Goal: Information Seeking & Learning: Learn about a topic

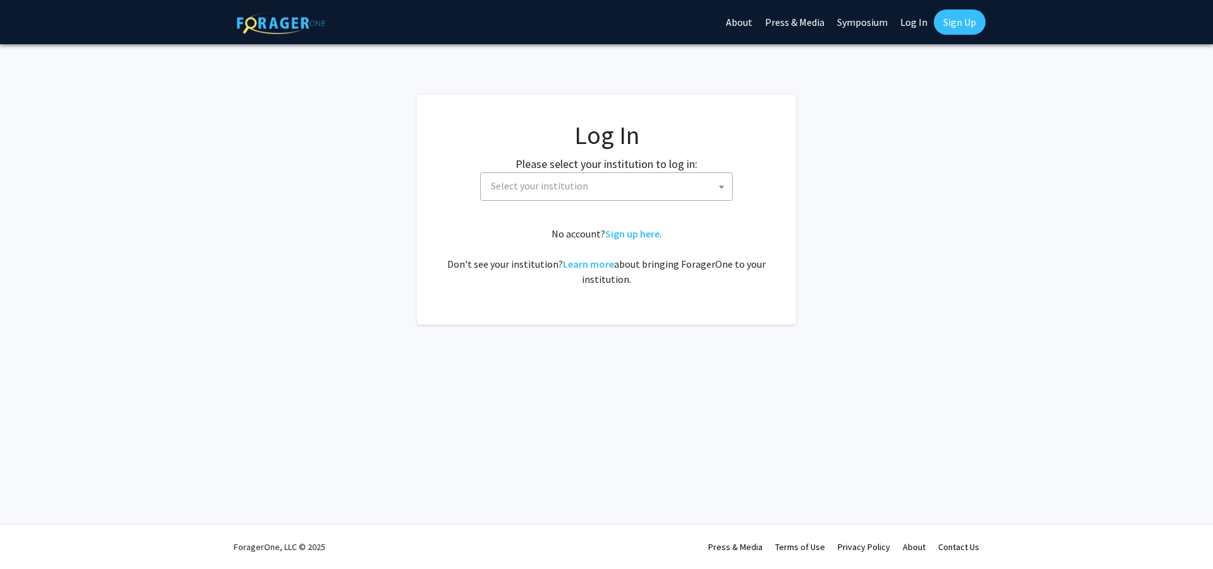
click at [492, 186] on span "Select your institution" at bounding box center [539, 185] width 97 height 13
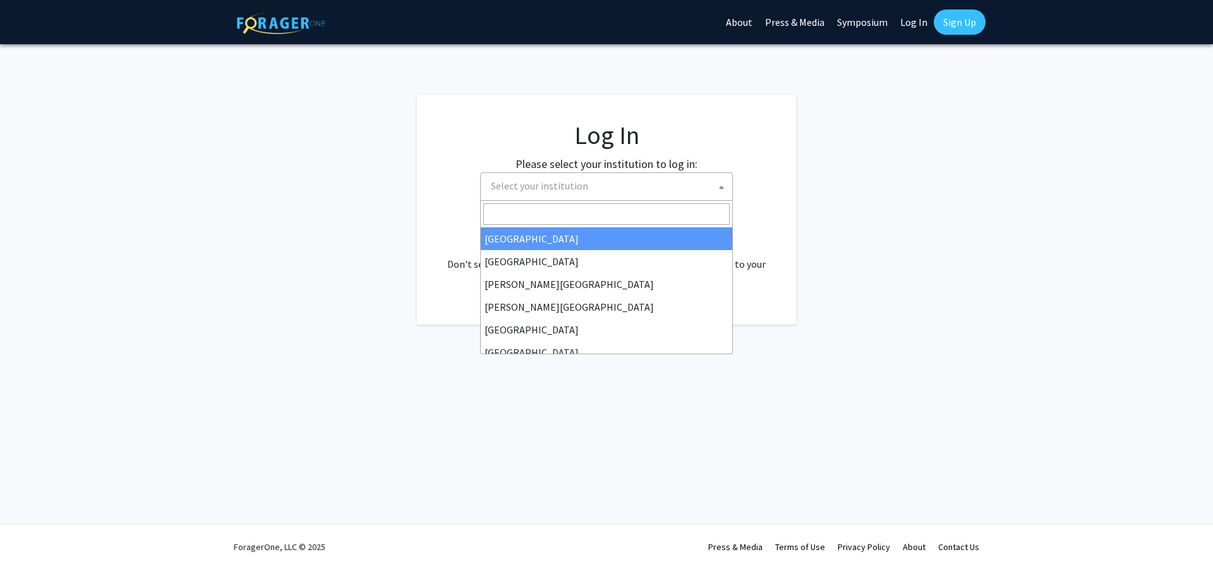
select select "34"
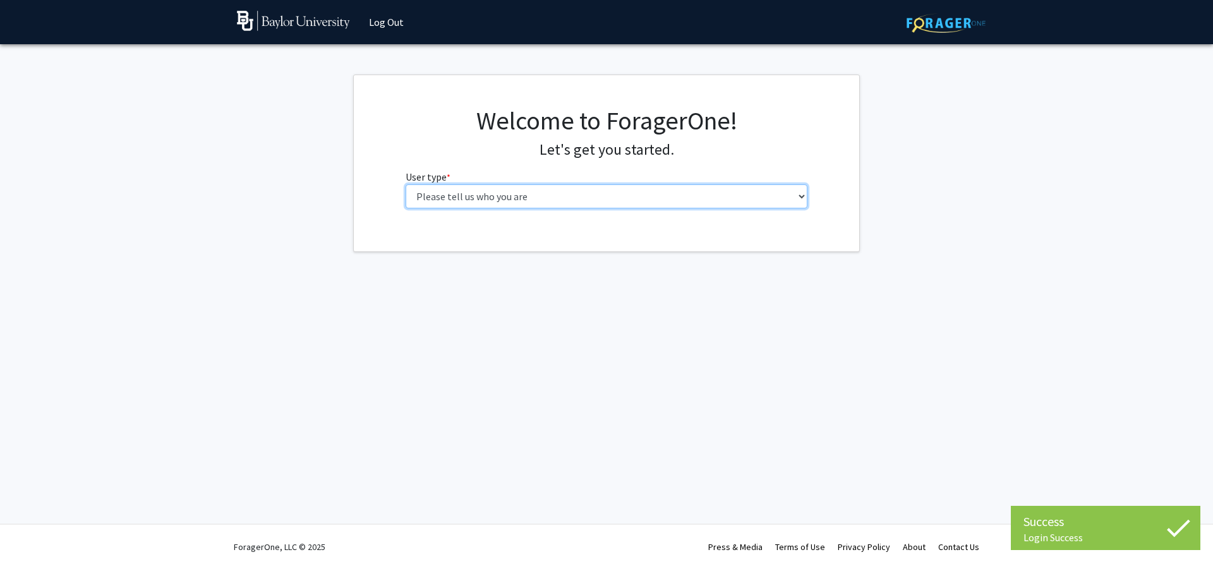
click at [452, 195] on select "Please tell us who you are Undergraduate Student Master's Student Doctoral Cand…" at bounding box center [607, 196] width 402 height 24
select select "1: undergrad"
click at [406, 184] on select "Please tell us who you are Undergraduate Student Master's Student Doctoral Cand…" at bounding box center [607, 196] width 402 height 24
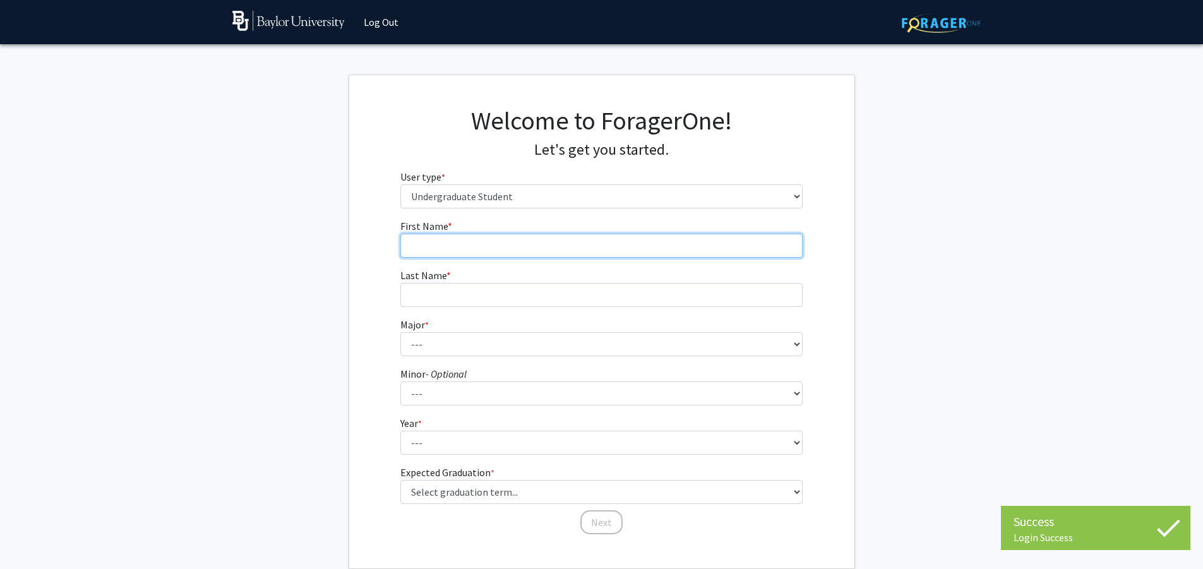
click at [532, 250] on input "First Name * required" at bounding box center [602, 246] width 402 height 24
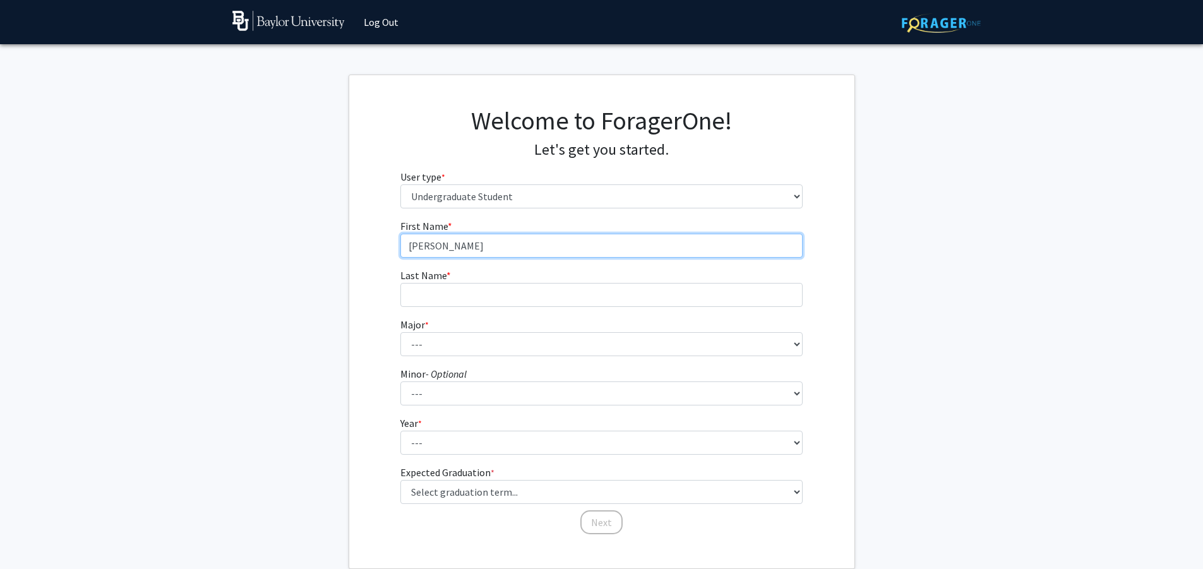
type input "[PERSON_NAME]"
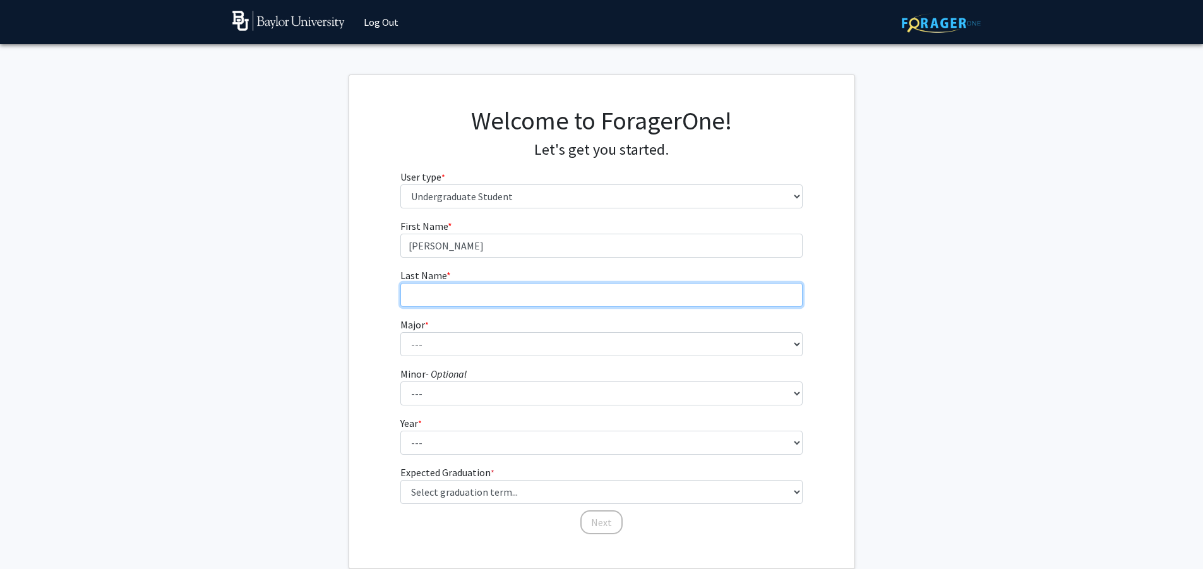
click at [514, 296] on input "Last Name * required" at bounding box center [602, 295] width 402 height 24
type input "[PERSON_NAME]"
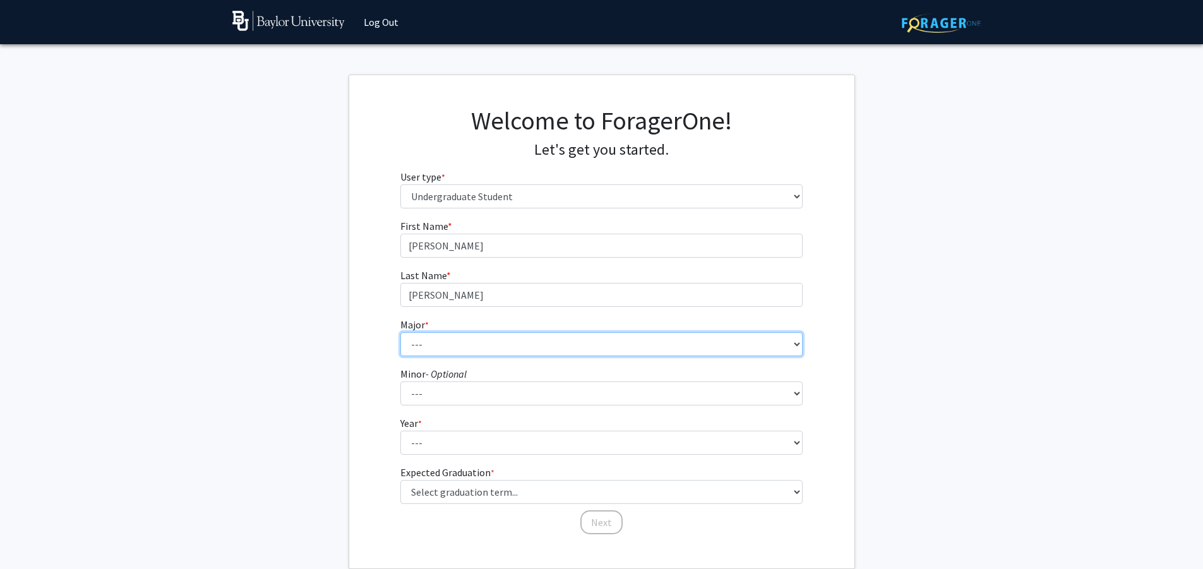
click at [506, 340] on select "--- Accounting American Studies Anthropology Apparel Design & Product Developme…" at bounding box center [602, 344] width 402 height 24
select select "86: 2751"
click at [401, 332] on select "--- Accounting American Studies Anthropology Apparel Design & Product Developme…" at bounding box center [602, 344] width 402 height 24
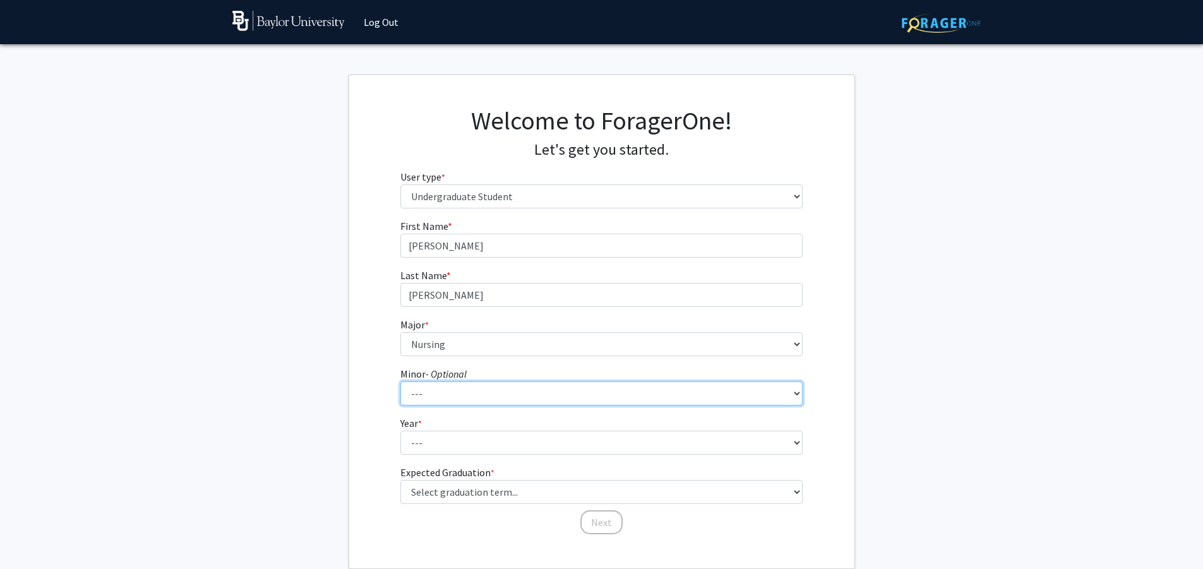
click at [460, 387] on select "--- Advertising American Sign Language American Studies Anthropology Apparel Me…" at bounding box center [602, 394] width 402 height 24
select select "81: 2144"
click at [401, 382] on select "--- Advertising American Sign Language American Studies Anthropology Apparel Me…" at bounding box center [602, 394] width 402 height 24
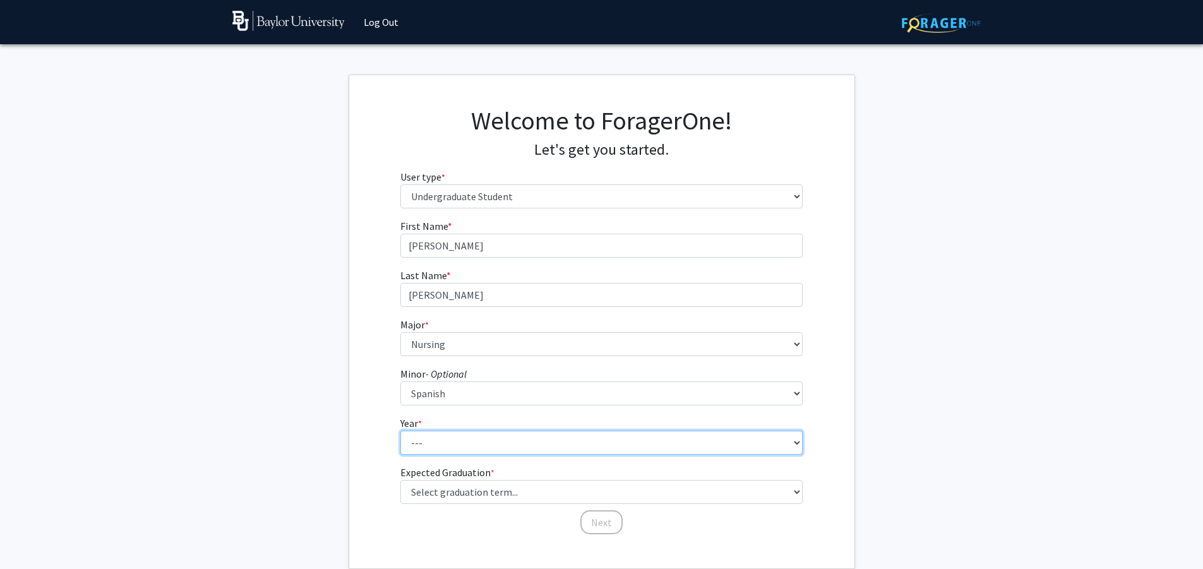
click at [447, 442] on select "--- First-year Sophomore Junior Senior Postbaccalaureate Certificate" at bounding box center [602, 443] width 402 height 24
select select "4: senior"
click at [401, 431] on select "--- First-year Sophomore Junior Senior Postbaccalaureate Certificate" at bounding box center [602, 443] width 402 height 24
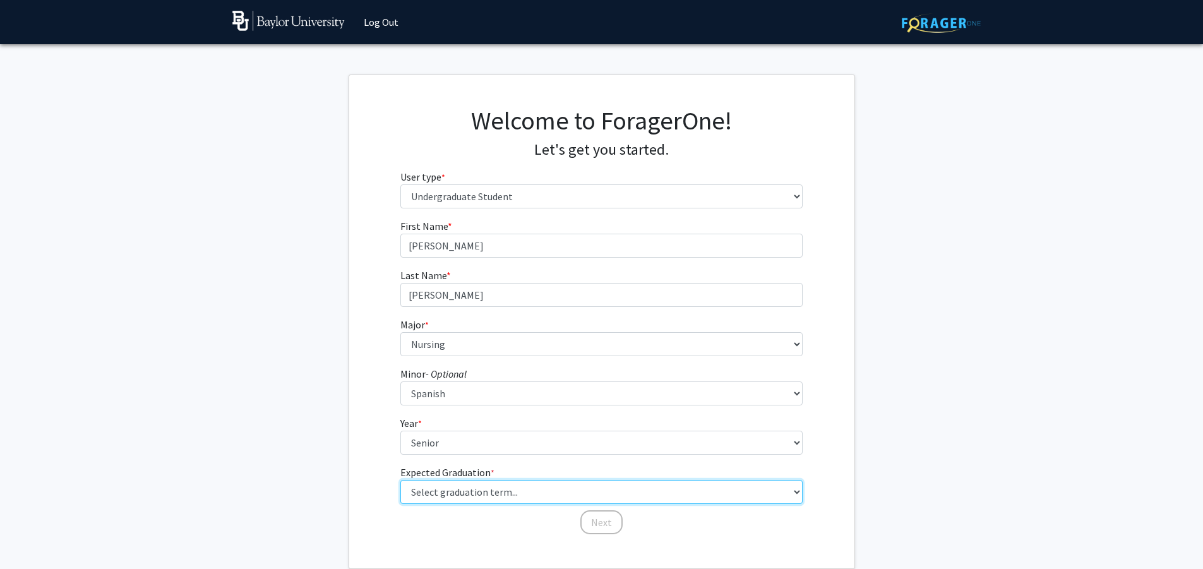
click at [453, 490] on select "Select graduation term... Spring 2025 Summer 2025 Fall 2025 Winter 2025 Spring …" at bounding box center [602, 492] width 402 height 24
select select "5: spring_2026"
click at [401, 480] on select "Select graduation term... Spring 2025 Summer 2025 Fall 2025 Winter 2025 Spring …" at bounding box center [602, 492] width 402 height 24
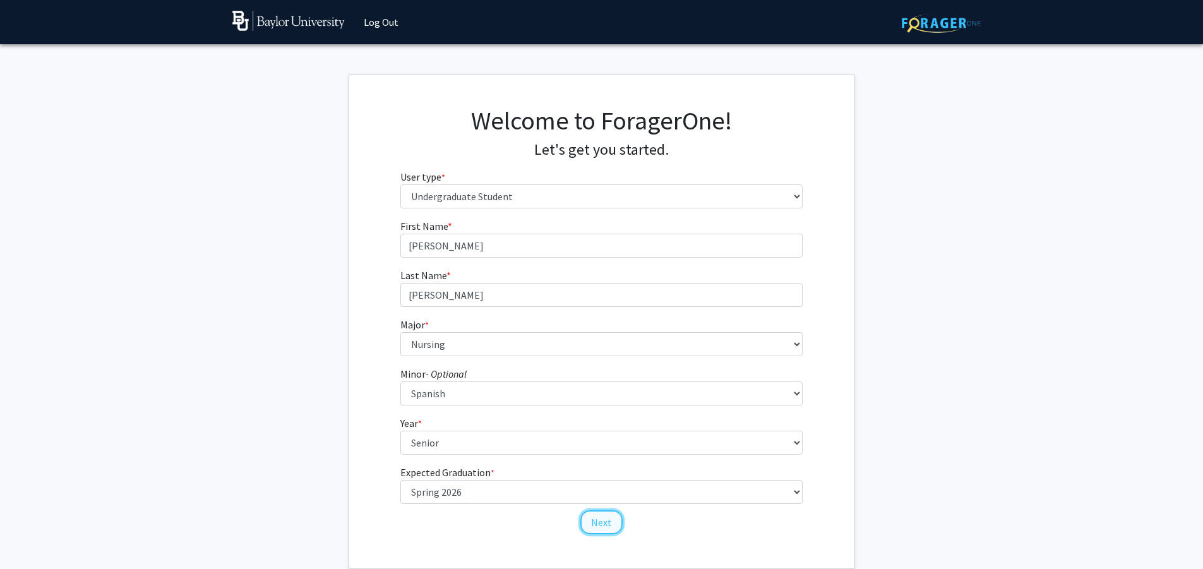
click at [594, 514] on button "Next" at bounding box center [602, 522] width 42 height 24
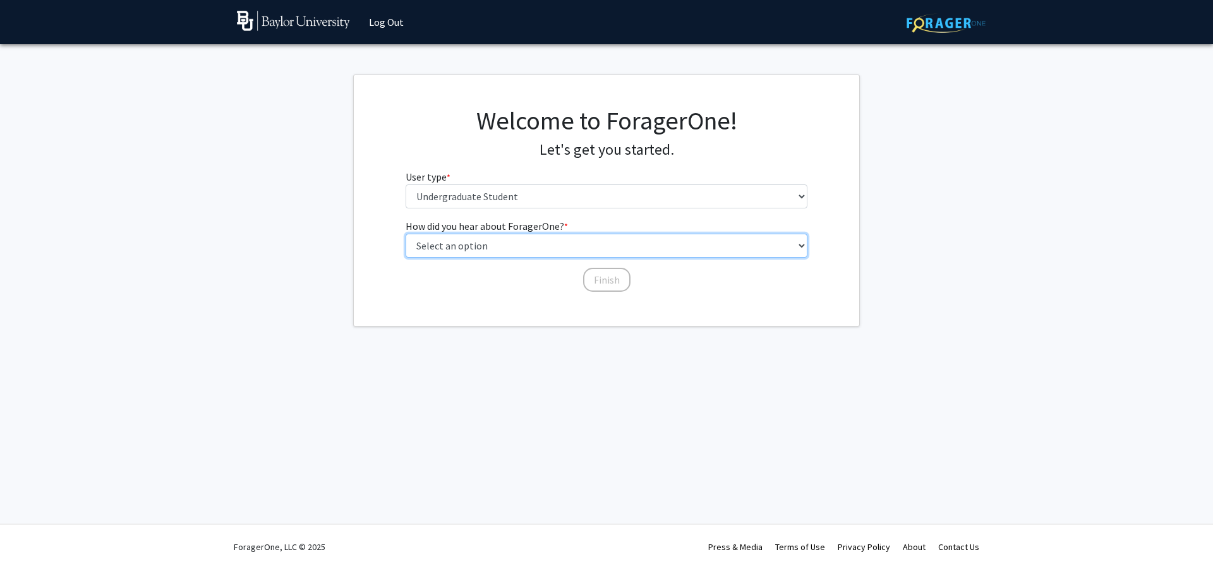
click at [487, 244] on select "Select an option Peer/student recommendation Faculty/staff recommendation Unive…" at bounding box center [607, 246] width 402 height 24
select select "3: university_website"
click at [406, 234] on select "Select an option Peer/student recommendation Faculty/staff recommendation Unive…" at bounding box center [607, 246] width 402 height 24
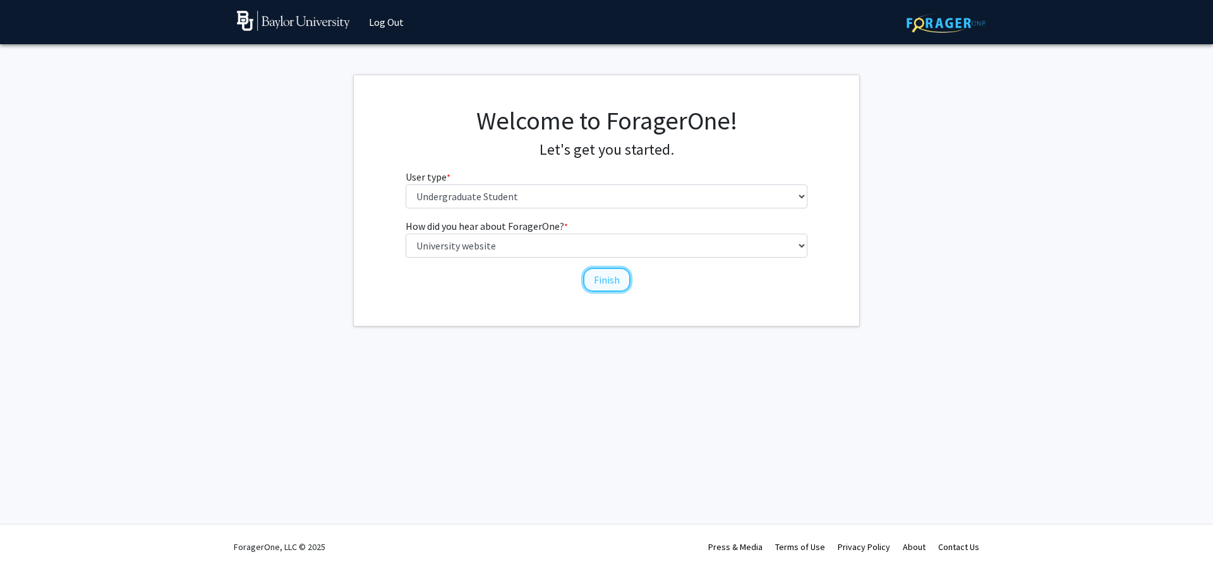
click at [605, 270] on button "Finish" at bounding box center [606, 280] width 47 height 24
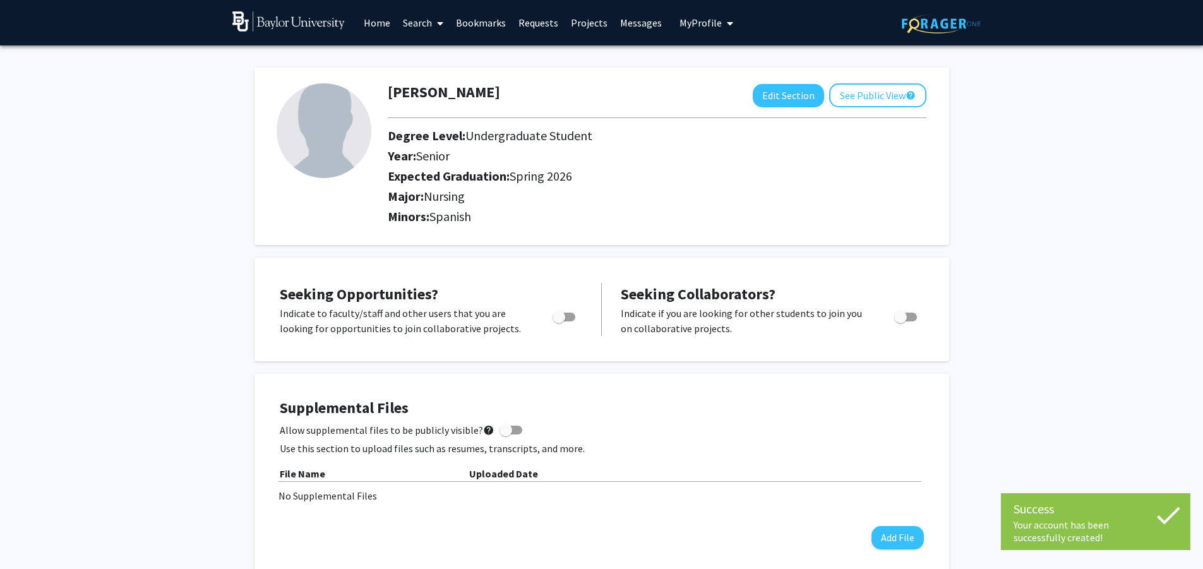
scroll to position [190, 0]
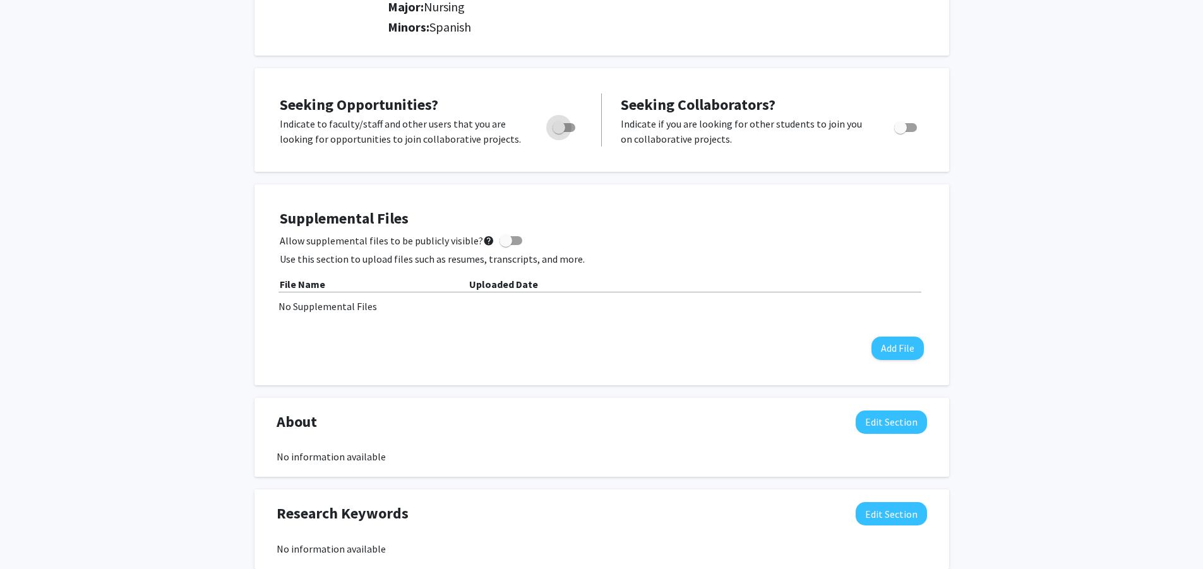
click at [563, 130] on span "Toggle" at bounding box center [559, 127] width 13 height 13
click at [559, 132] on input "Are you actively seeking opportunities?" at bounding box center [558, 132] width 1 height 1
checkbox input "true"
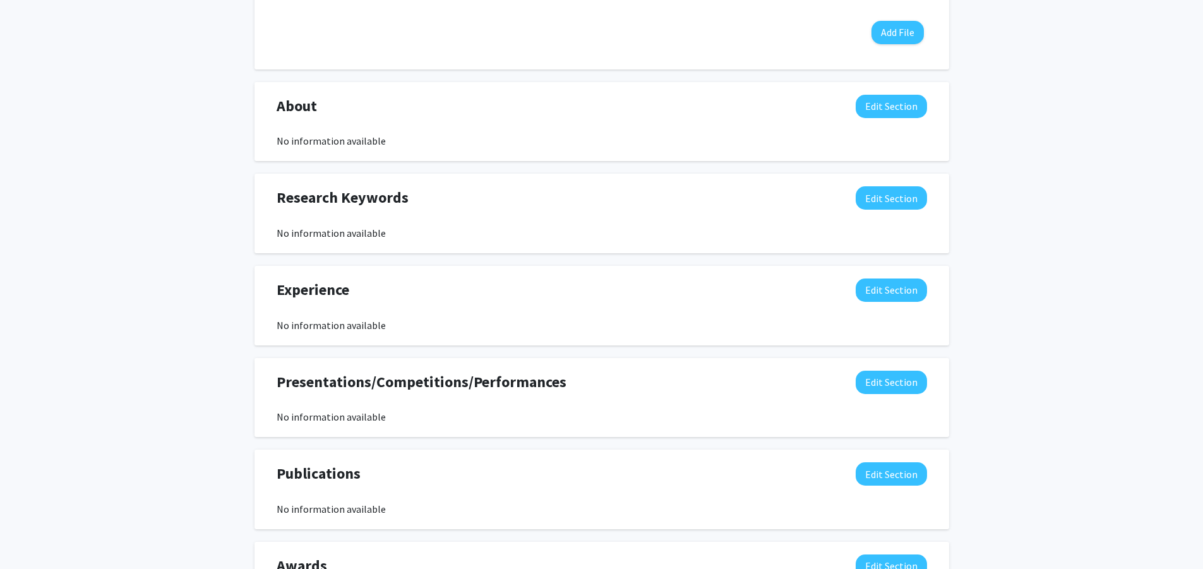
scroll to position [569, 0]
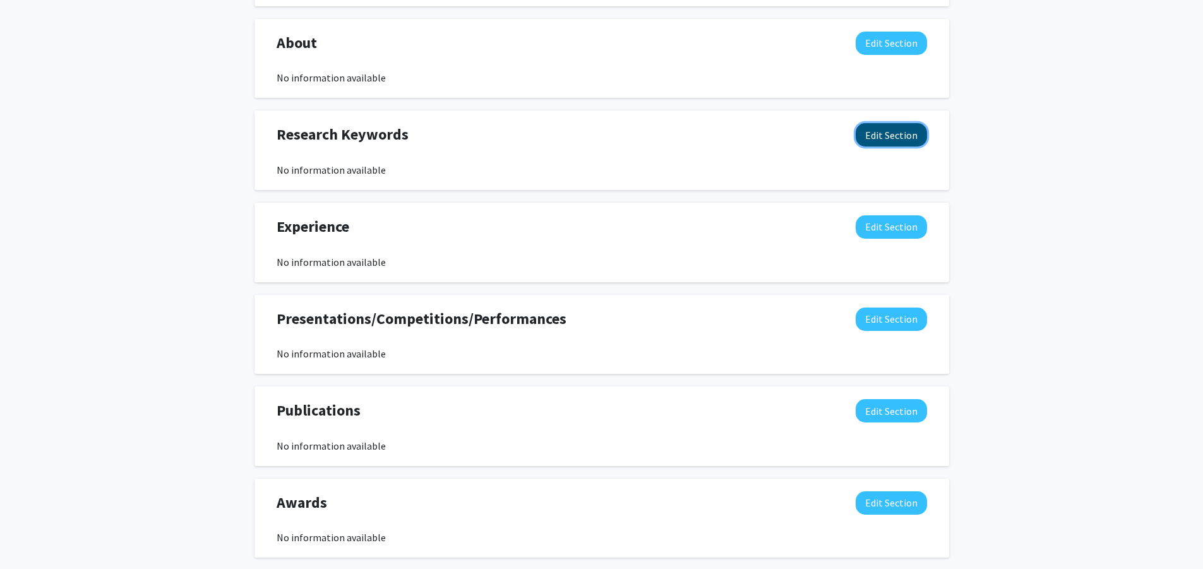
click at [874, 127] on button "Edit Section" at bounding box center [891, 134] width 71 height 23
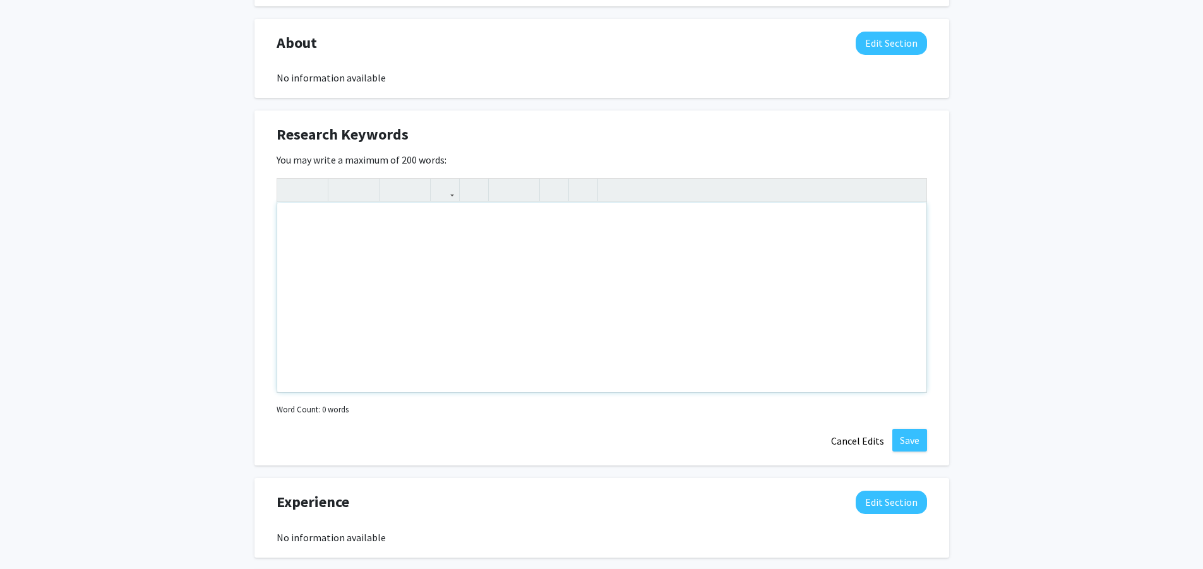
click at [397, 215] on div "Note to users with screen readers: Please deactivate our accessibility plugin f…" at bounding box center [601, 298] width 649 height 190
type textarea "Nursing, evidence-based practice research, spanish, mission work,&nbsp;"
click at [531, 227] on div "Nursing, evidence-based practice research, spanish, mission work," at bounding box center [601, 298] width 649 height 190
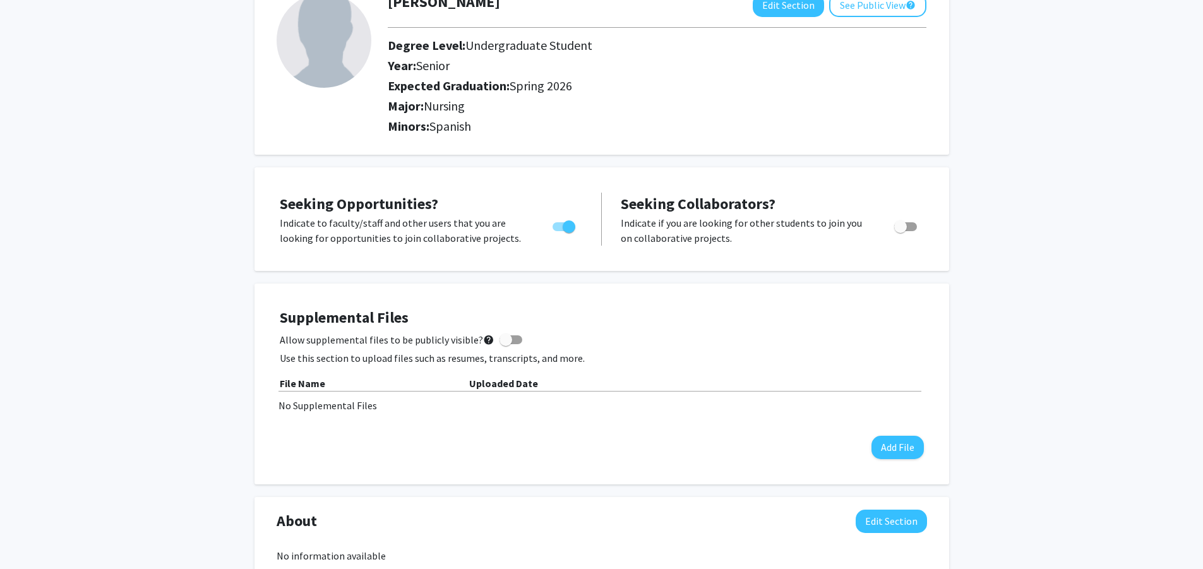
scroll to position [0, 0]
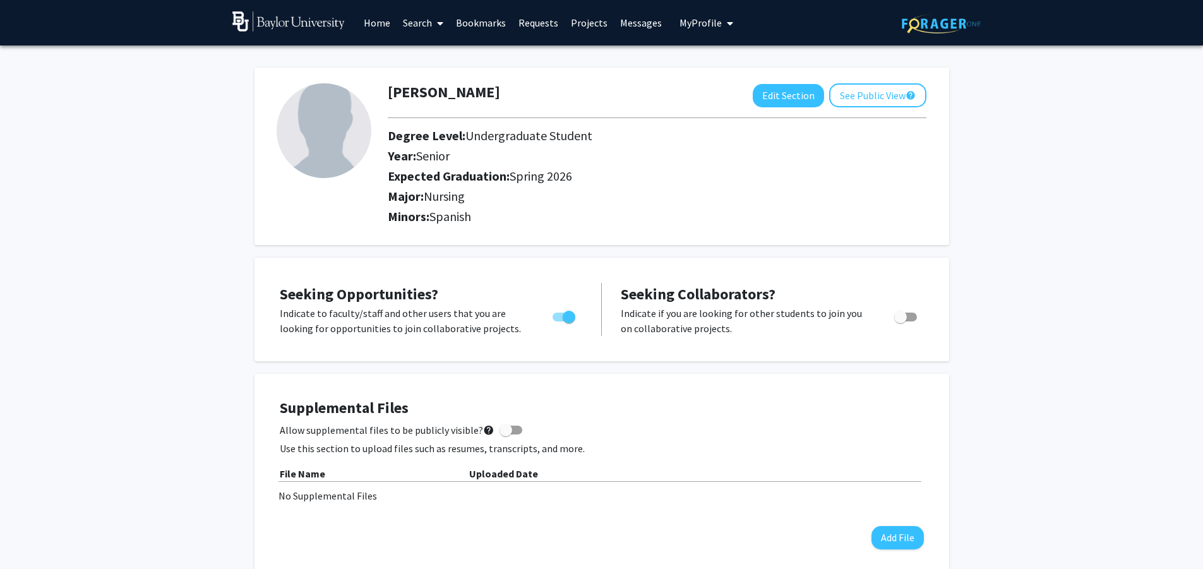
click at [377, 24] on link "Home" at bounding box center [377, 23] width 39 height 44
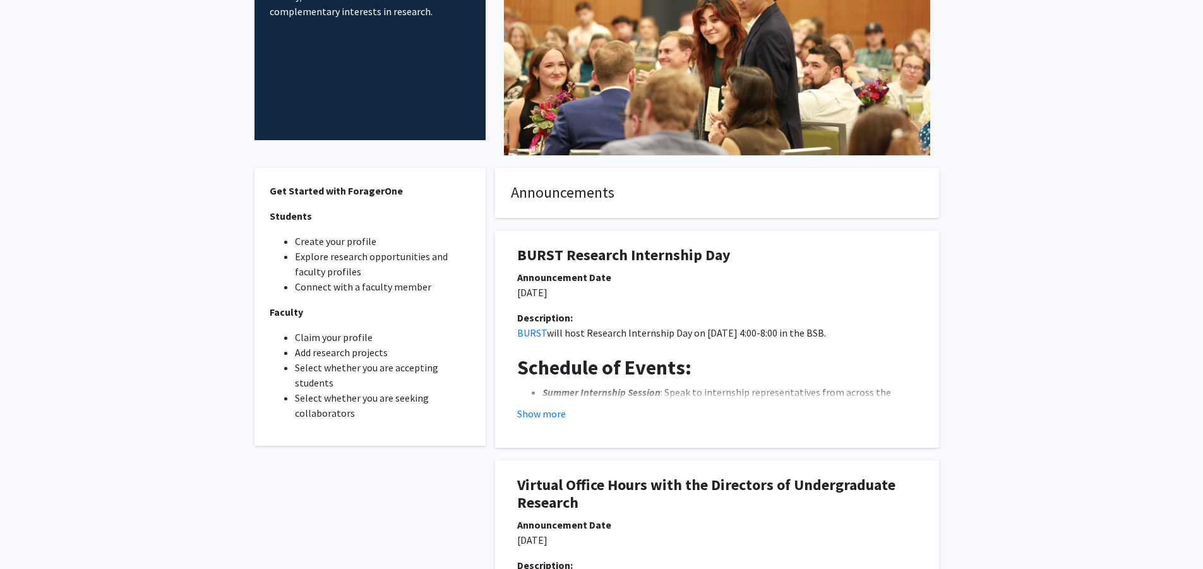
scroll to position [253, 0]
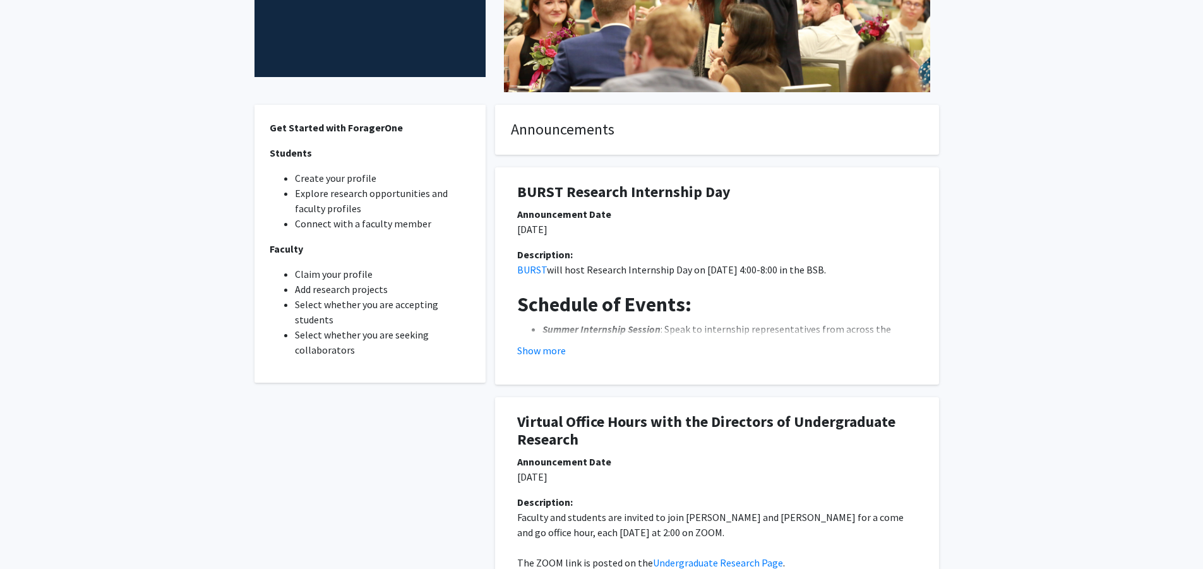
click at [545, 350] on button "Show more" at bounding box center [541, 350] width 49 height 15
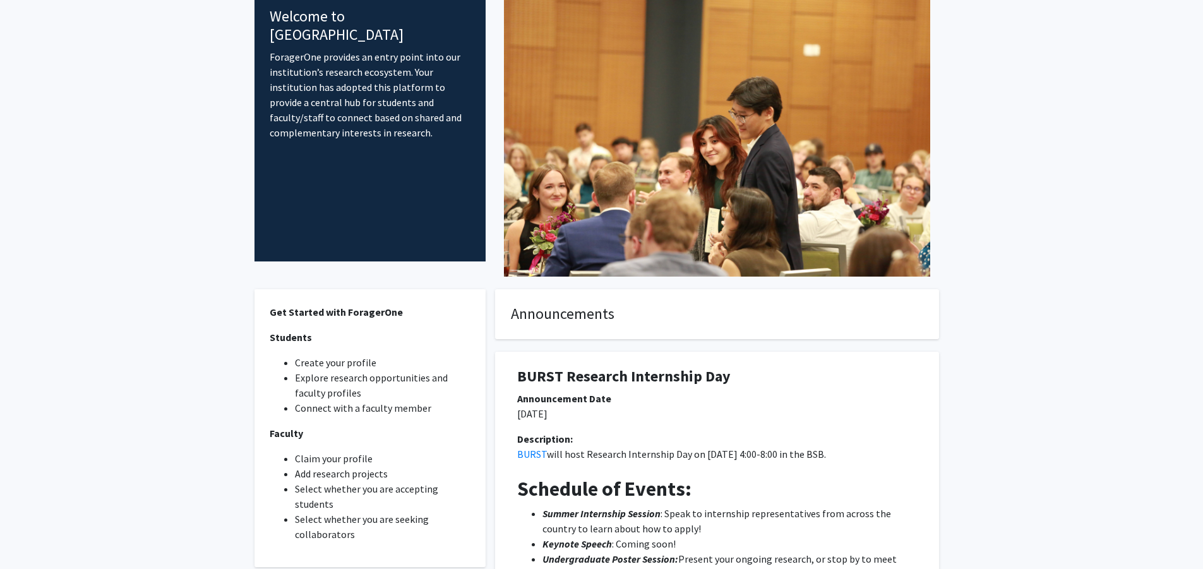
scroll to position [0, 0]
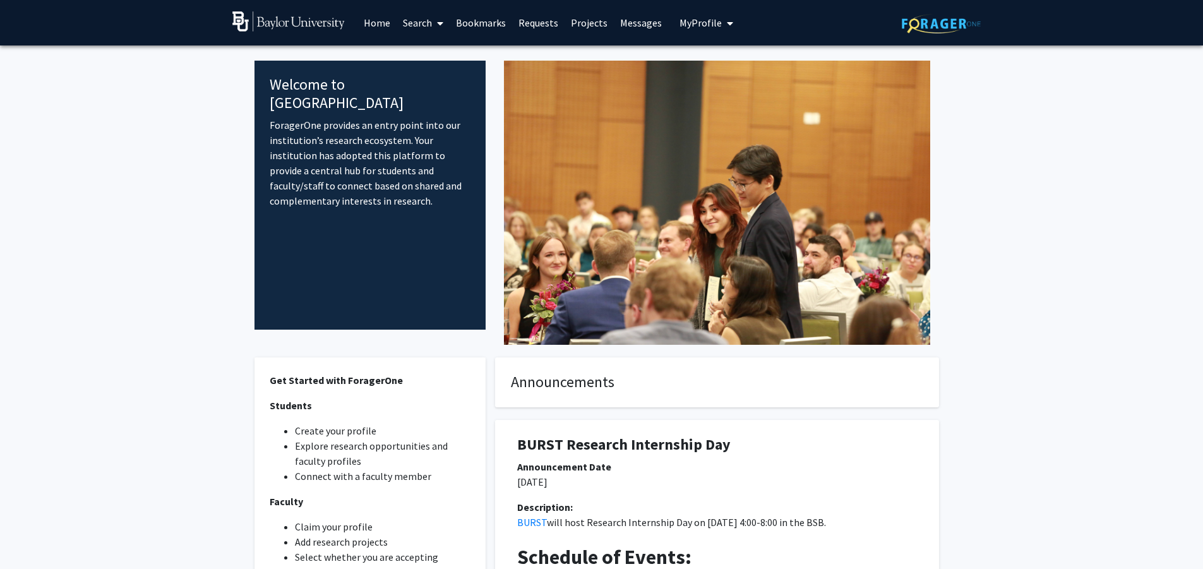
click at [438, 26] on icon at bounding box center [440, 23] width 6 height 10
click at [425, 56] on span "Faculty/Staff" at bounding box center [443, 57] width 93 height 25
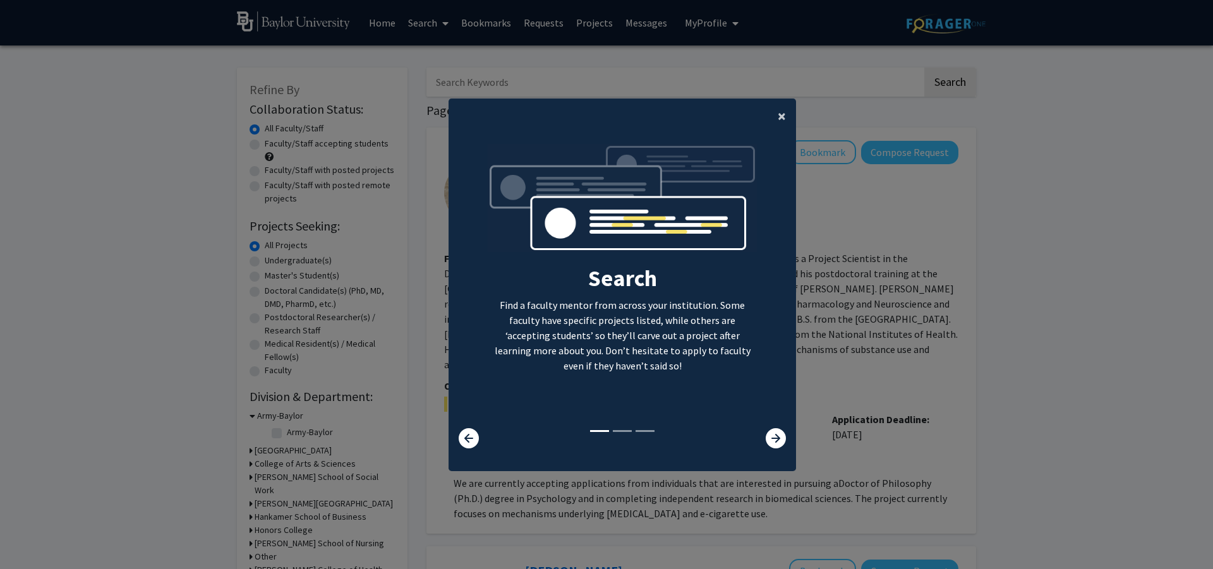
click at [778, 111] on span "×" at bounding box center [782, 116] width 8 height 20
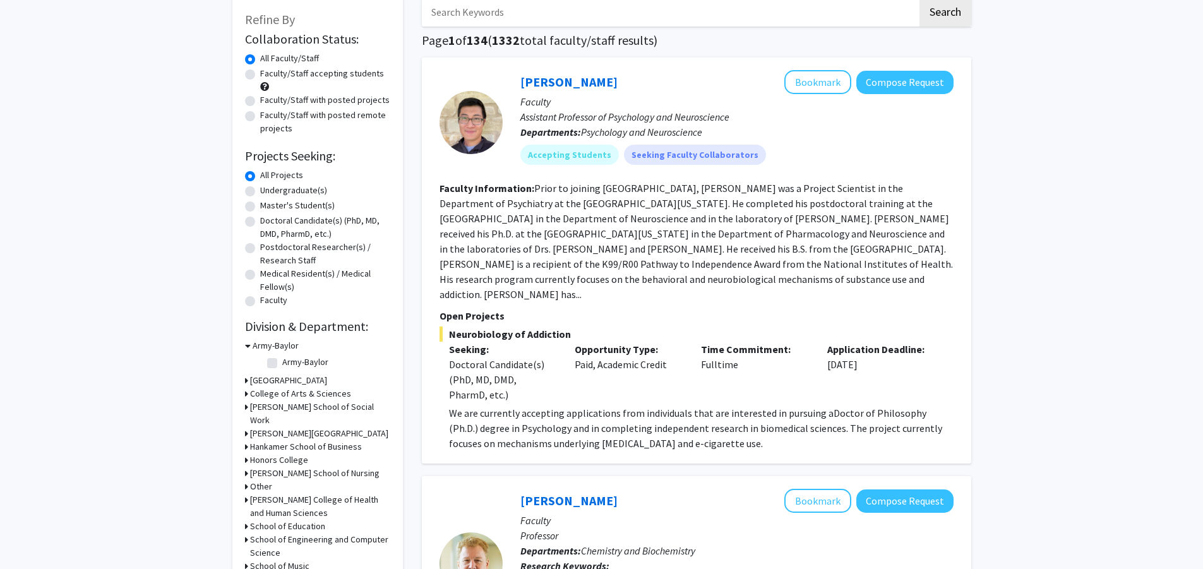
scroll to position [196, 0]
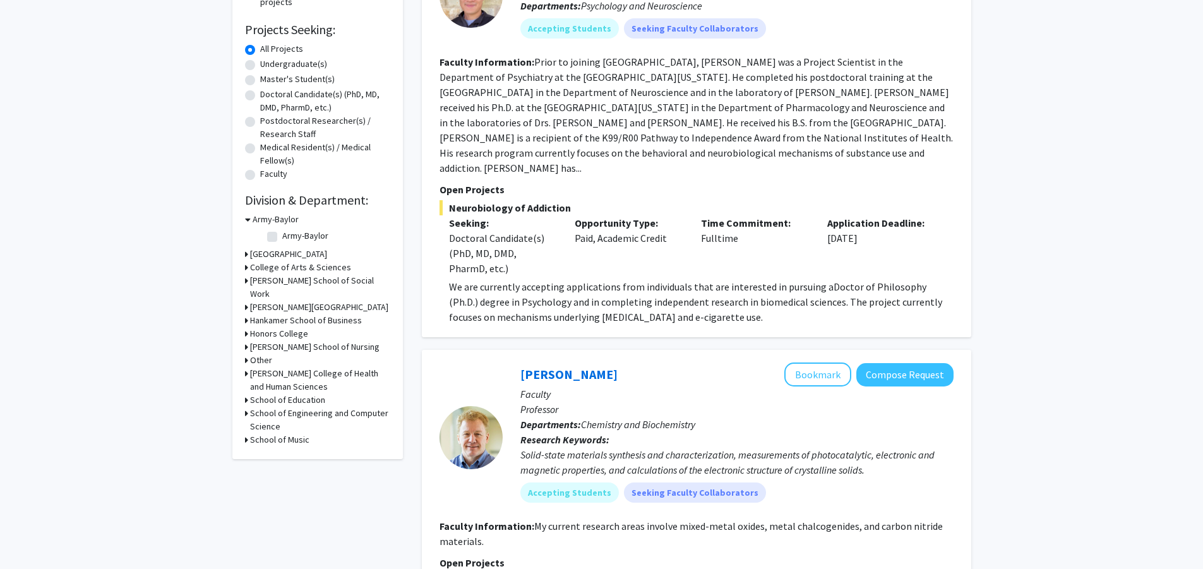
click at [340, 354] on h3 "[PERSON_NAME] School of Nursing" at bounding box center [315, 346] width 130 height 13
click at [282, 370] on label "Nursing" at bounding box center [296, 363] width 28 height 13
click at [282, 365] on input "Nursing" at bounding box center [286, 361] width 8 height 8
checkbox input "true"
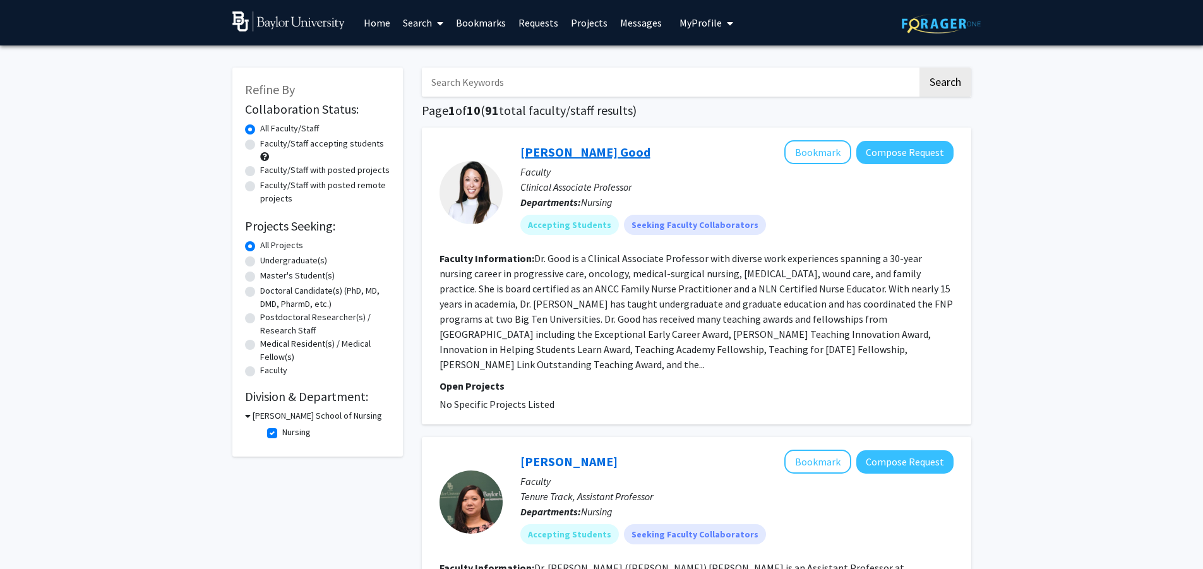
click at [546, 147] on link "[PERSON_NAME] Good" at bounding box center [586, 152] width 130 height 16
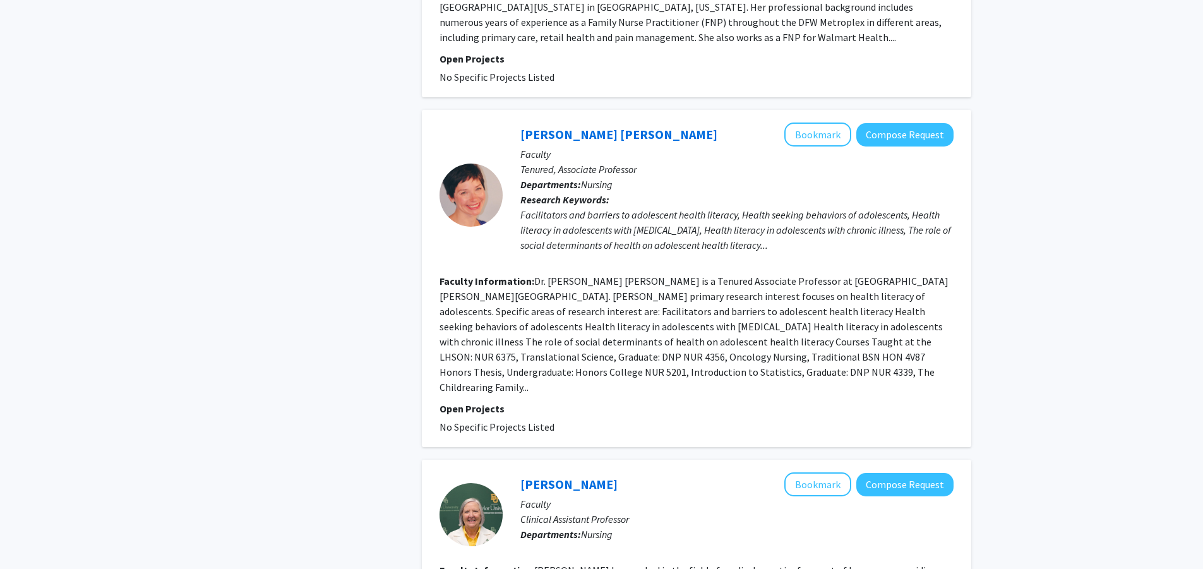
scroll to position [2523, 0]
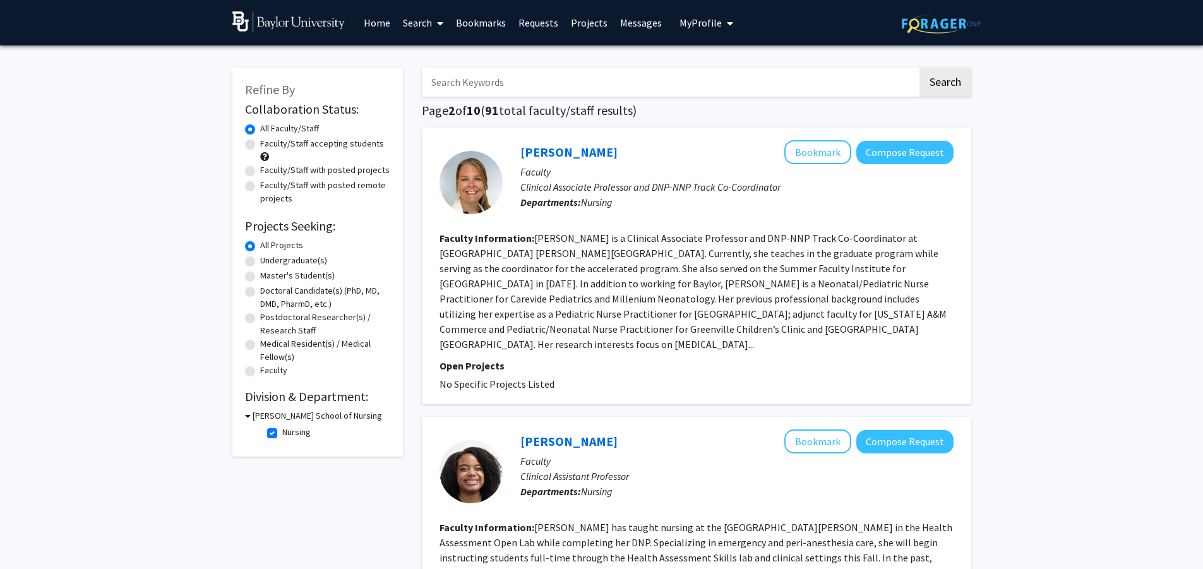
click at [260, 144] on label "Faculty/Staff accepting students" at bounding box center [322, 143] width 124 height 13
click at [260, 144] on input "Faculty/Staff accepting students" at bounding box center [264, 141] width 8 height 8
radio input "true"
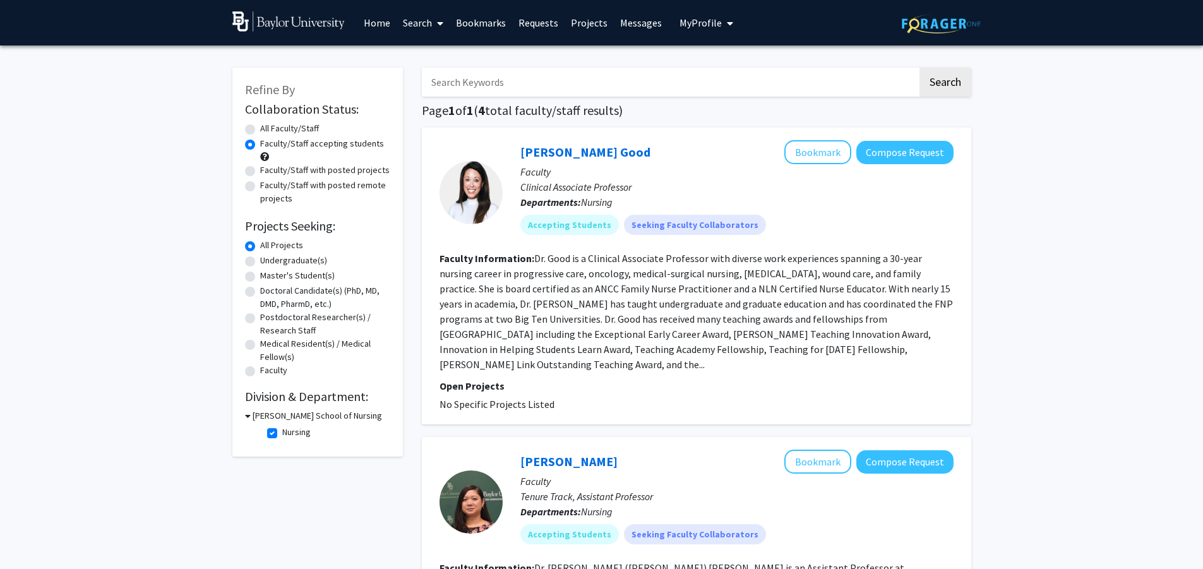
click at [260, 168] on label "Faculty/Staff with posted projects" at bounding box center [325, 170] width 130 height 13
click at [260, 168] on input "Faculty/Staff with posted projects" at bounding box center [264, 168] width 8 height 8
radio input "true"
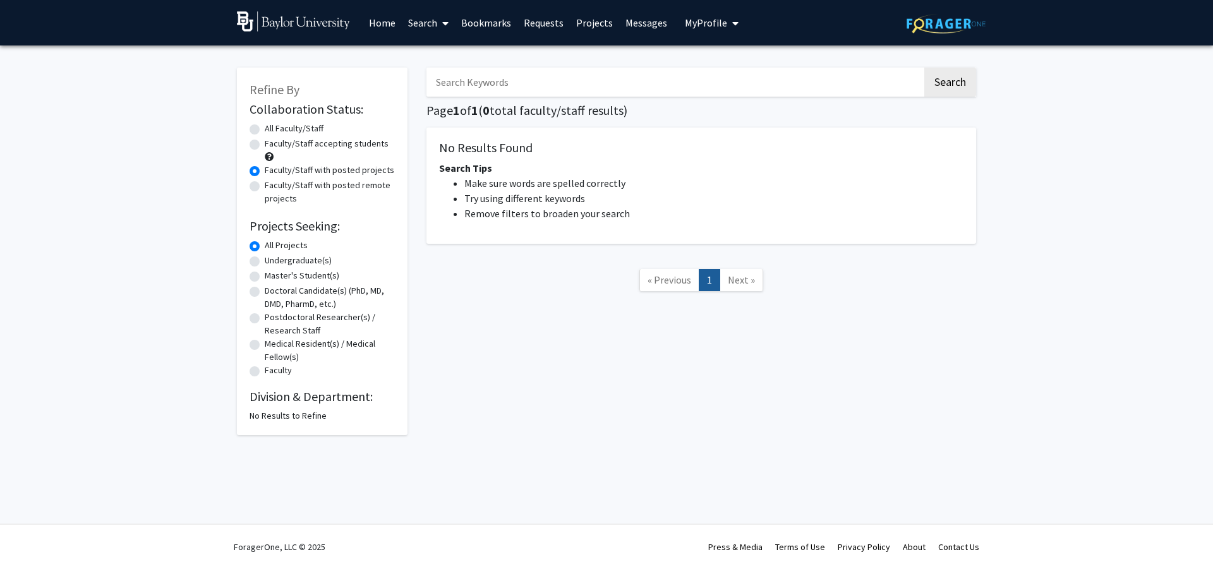
click at [265, 184] on label "Faculty/Staff with posted remote projects" at bounding box center [330, 192] width 130 height 27
click at [265, 184] on input "Faculty/Staff with posted remote projects" at bounding box center [269, 183] width 8 height 8
radio input "true"
click at [265, 142] on label "Faculty/Staff accepting students" at bounding box center [327, 143] width 124 height 13
click at [265, 142] on input "Faculty/Staff accepting students" at bounding box center [269, 141] width 8 height 8
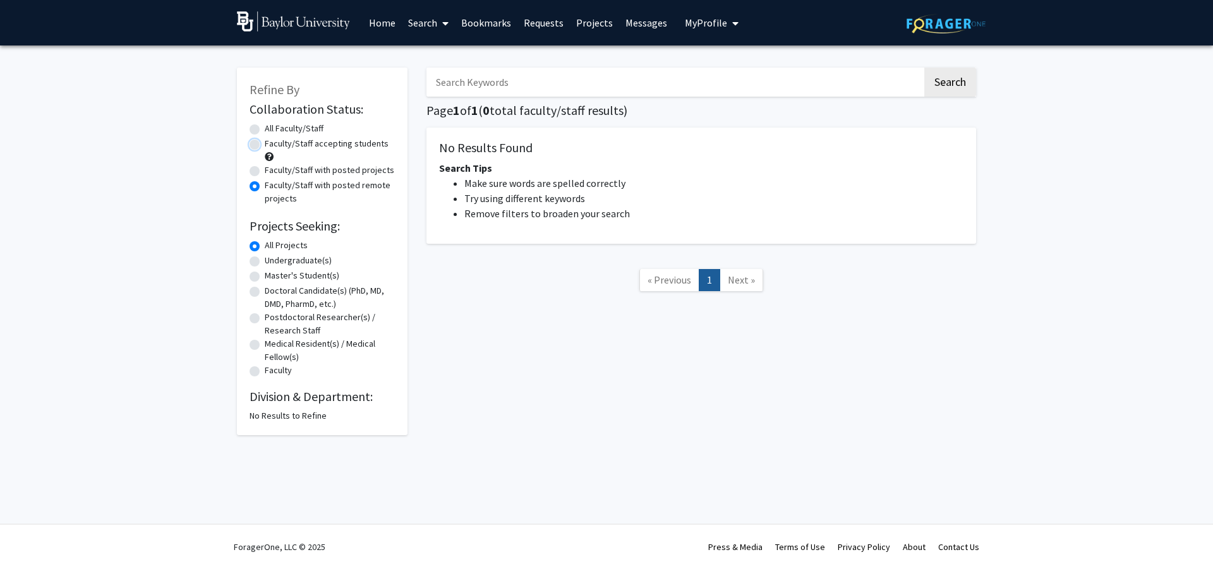
radio input "true"
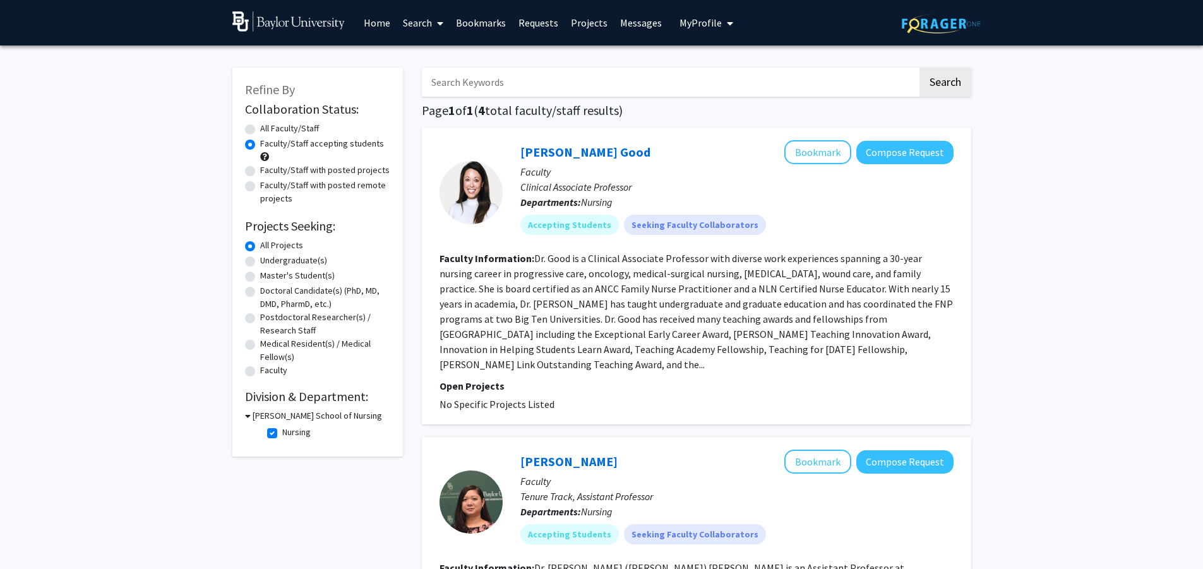
click at [260, 263] on label "Undergraduate(s)" at bounding box center [293, 260] width 67 height 13
click at [260, 262] on input "Undergraduate(s)" at bounding box center [264, 258] width 8 height 8
radio input "true"
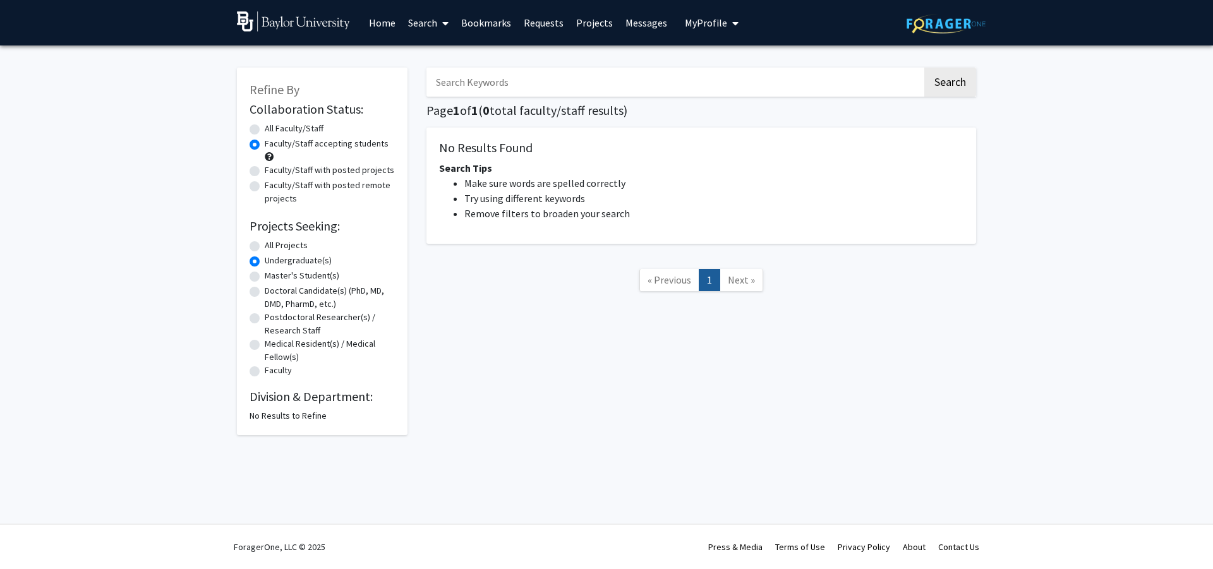
click at [265, 243] on label "All Projects" at bounding box center [286, 245] width 43 height 13
click at [265, 243] on input "All Projects" at bounding box center [269, 243] width 8 height 8
radio input "true"
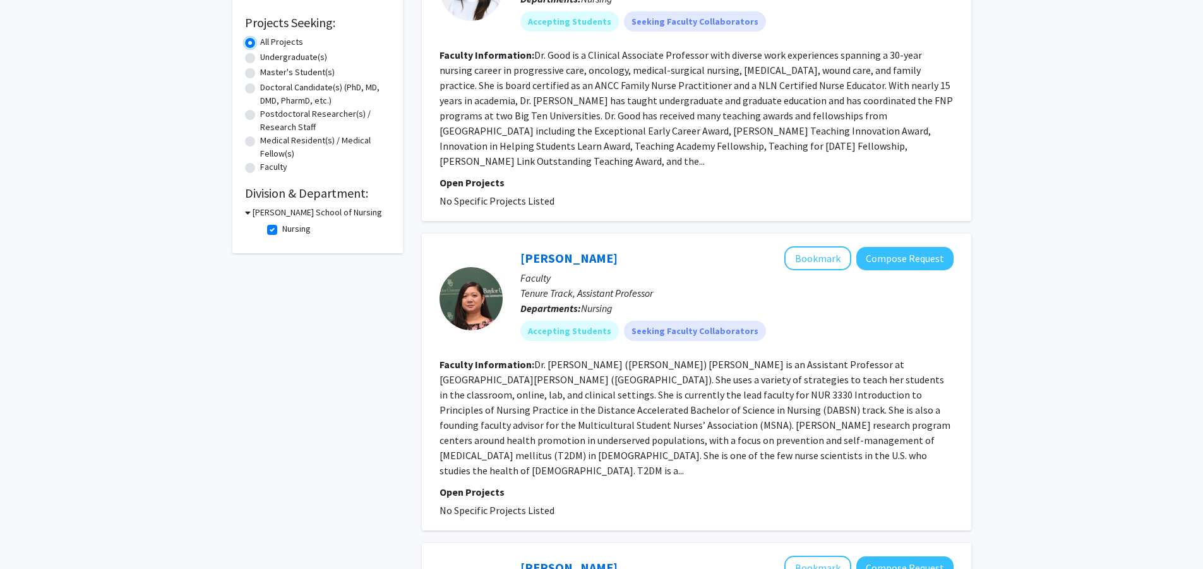
scroll to position [14, 0]
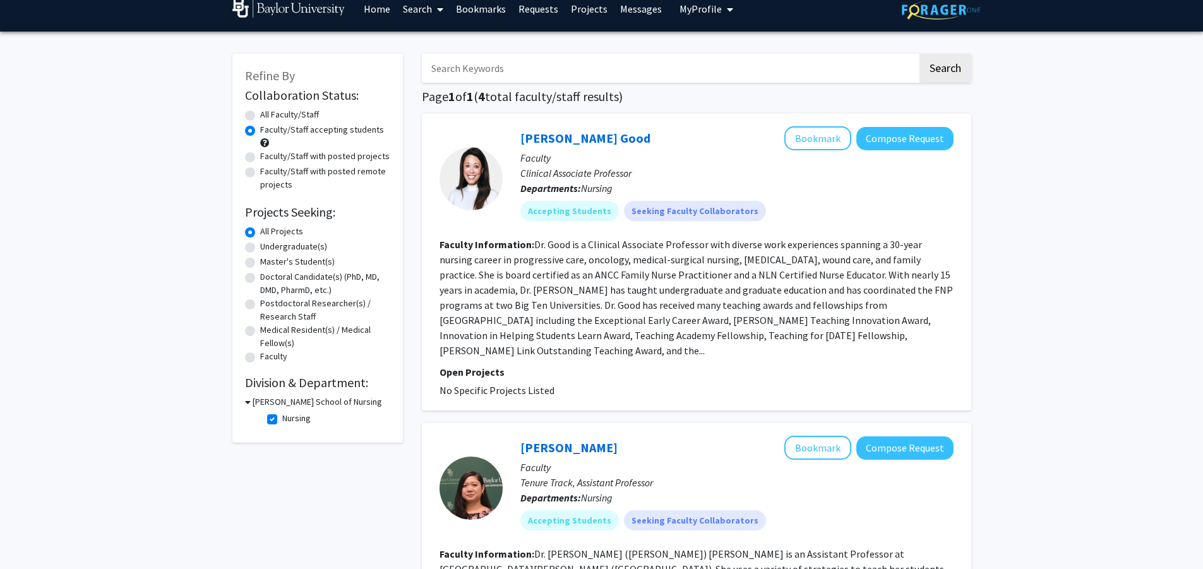
click at [248, 402] on icon at bounding box center [248, 401] width 6 height 13
click at [249, 399] on div "[PERSON_NAME] School of Nursing" at bounding box center [317, 401] width 145 height 13
click at [246, 402] on icon at bounding box center [246, 401] width 3 height 13
click at [282, 418] on label "Nursing" at bounding box center [296, 418] width 28 height 13
click at [282, 418] on input "Nursing" at bounding box center [286, 416] width 8 height 8
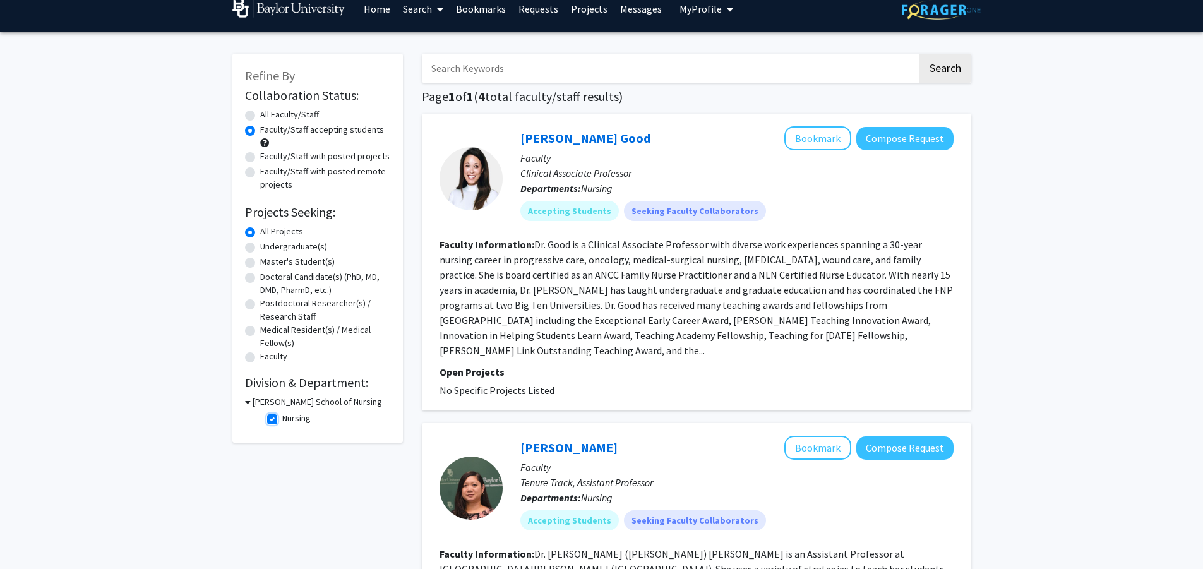
checkbox input "false"
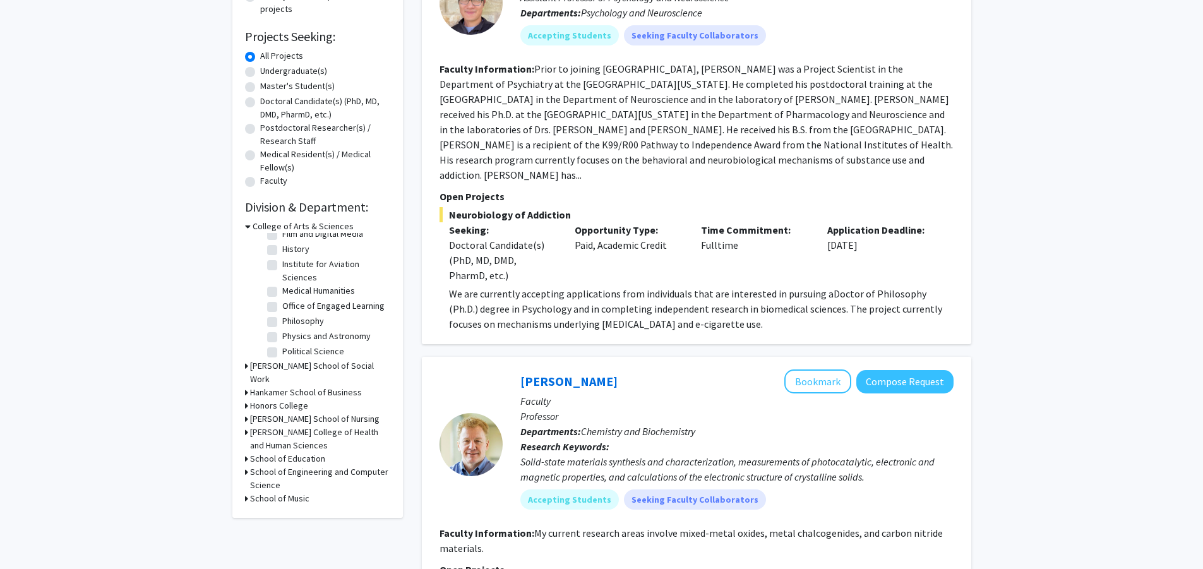
scroll to position [183, 0]
click at [282, 416] on h3 "[PERSON_NAME] School of Nursing" at bounding box center [315, 419] width 130 height 13
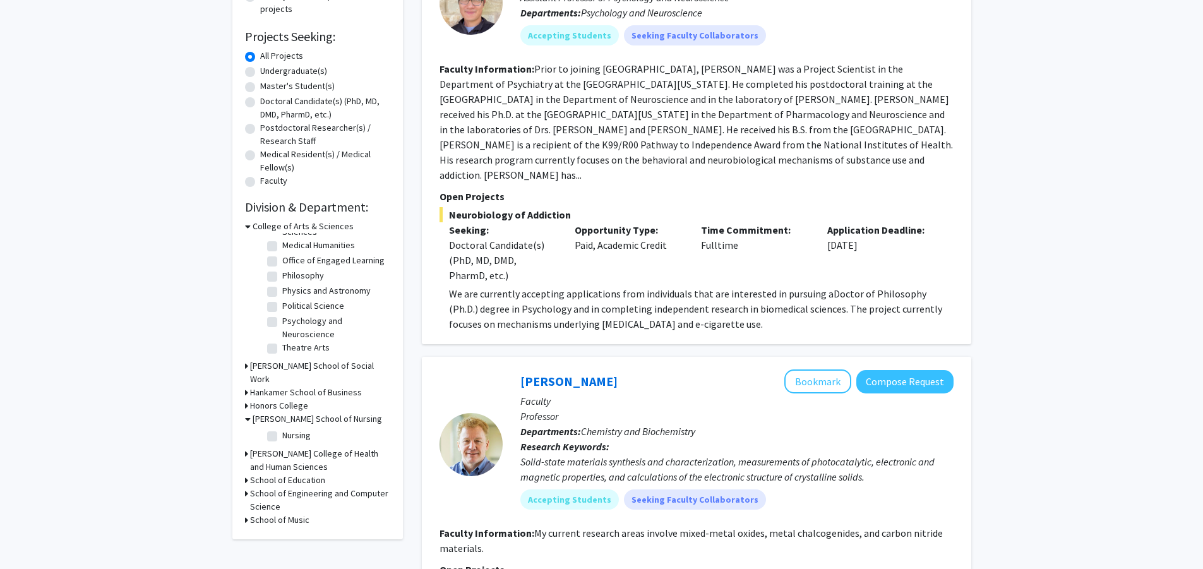
click at [282, 440] on label "Nursing" at bounding box center [296, 435] width 28 height 13
click at [282, 437] on input "Nursing" at bounding box center [286, 433] width 8 height 8
checkbox input "true"
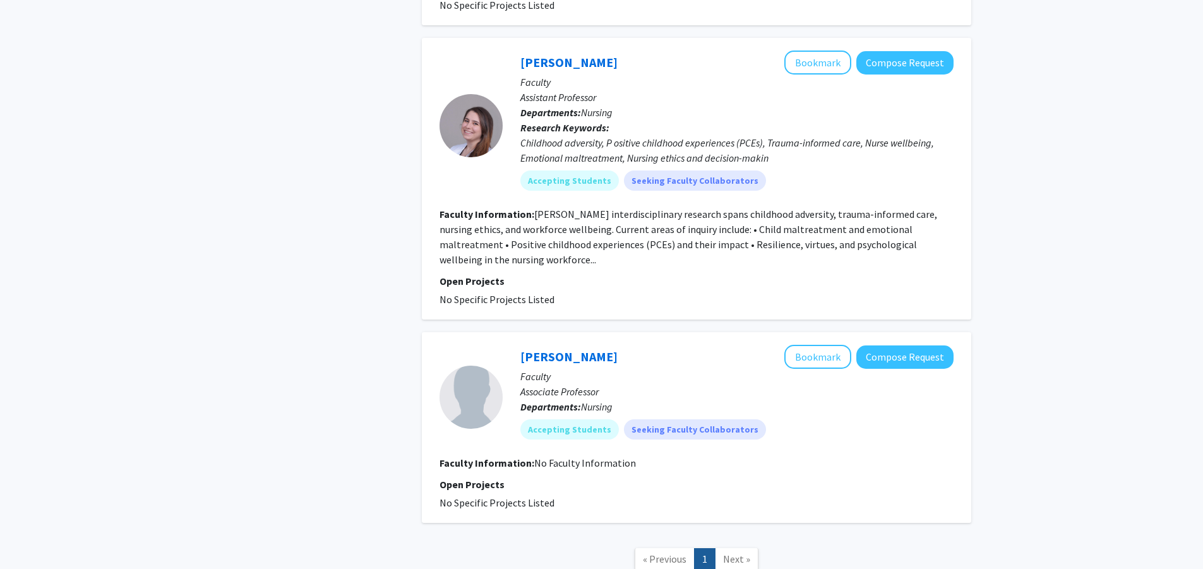
scroll to position [646, 0]
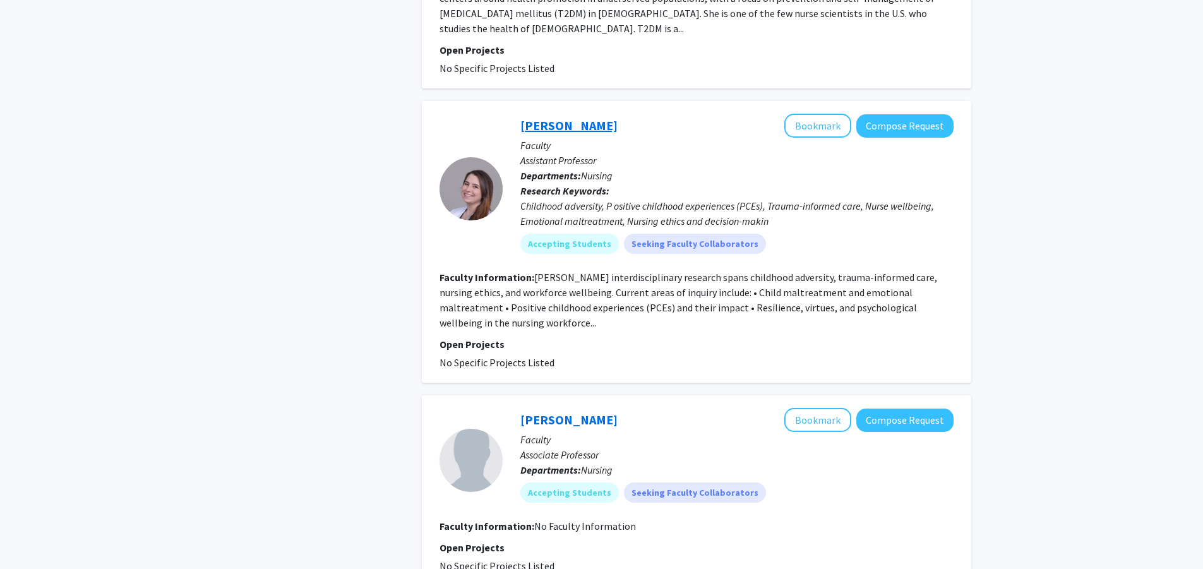
click at [538, 117] on link "[PERSON_NAME]" at bounding box center [569, 125] width 97 height 16
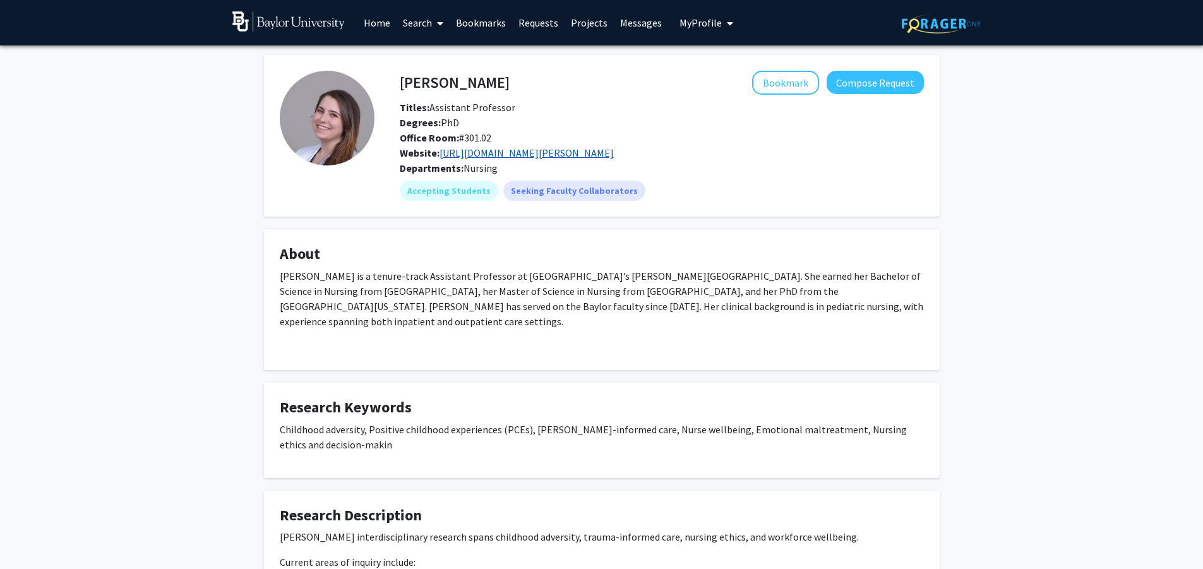
click at [516, 148] on link "[URL][DOMAIN_NAME][PERSON_NAME]" at bounding box center [527, 153] width 174 height 13
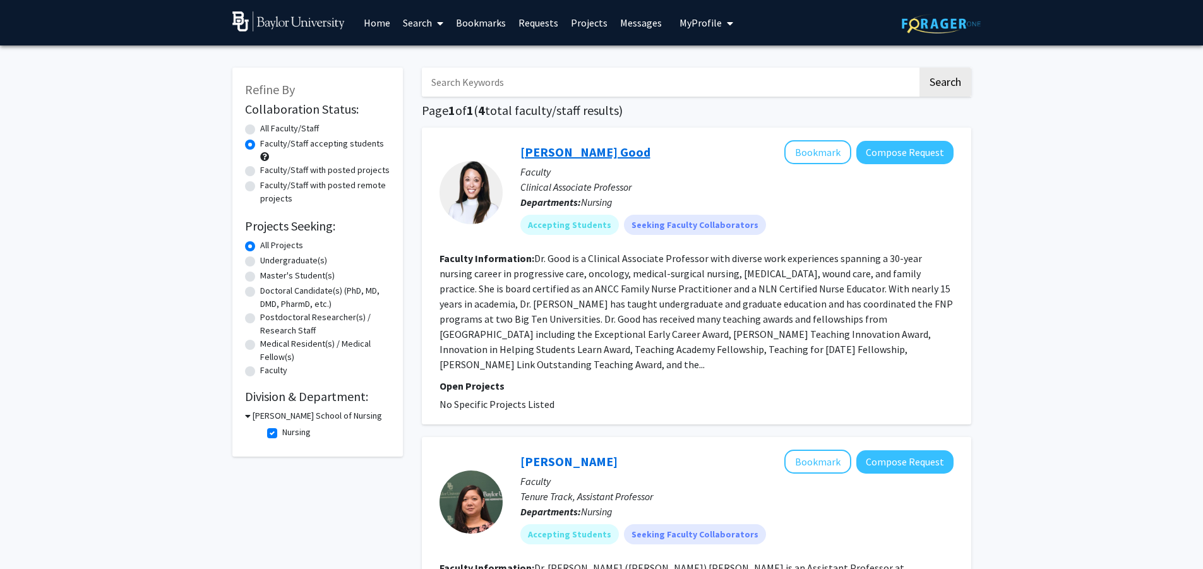
click at [560, 150] on link "[PERSON_NAME] Good" at bounding box center [586, 152] width 130 height 16
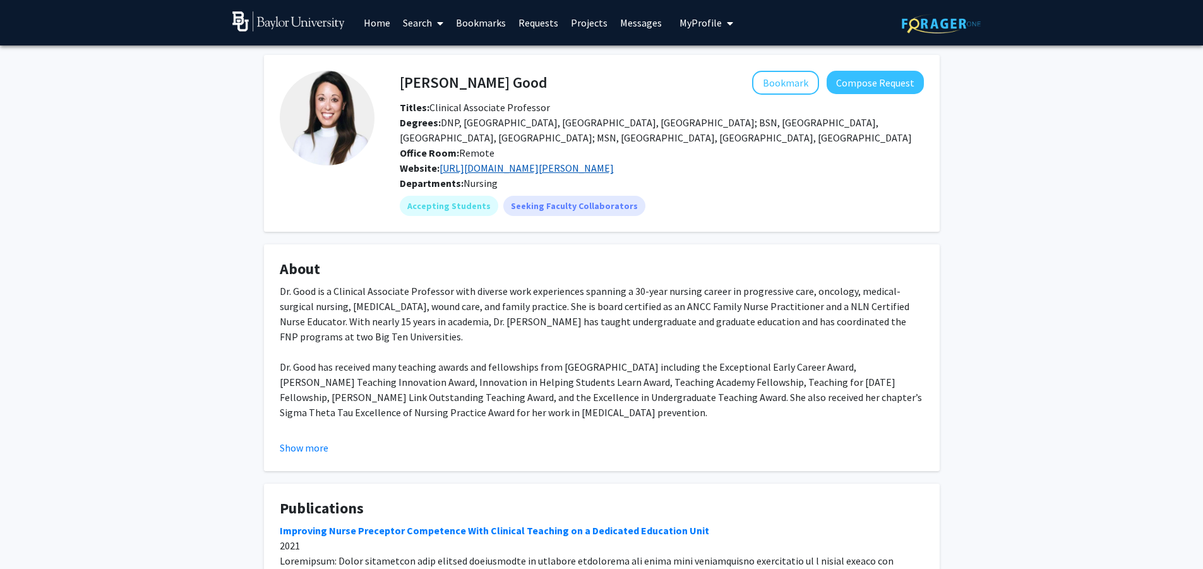
click at [525, 167] on link "[URL][DOMAIN_NAME][PERSON_NAME]" at bounding box center [527, 168] width 174 height 13
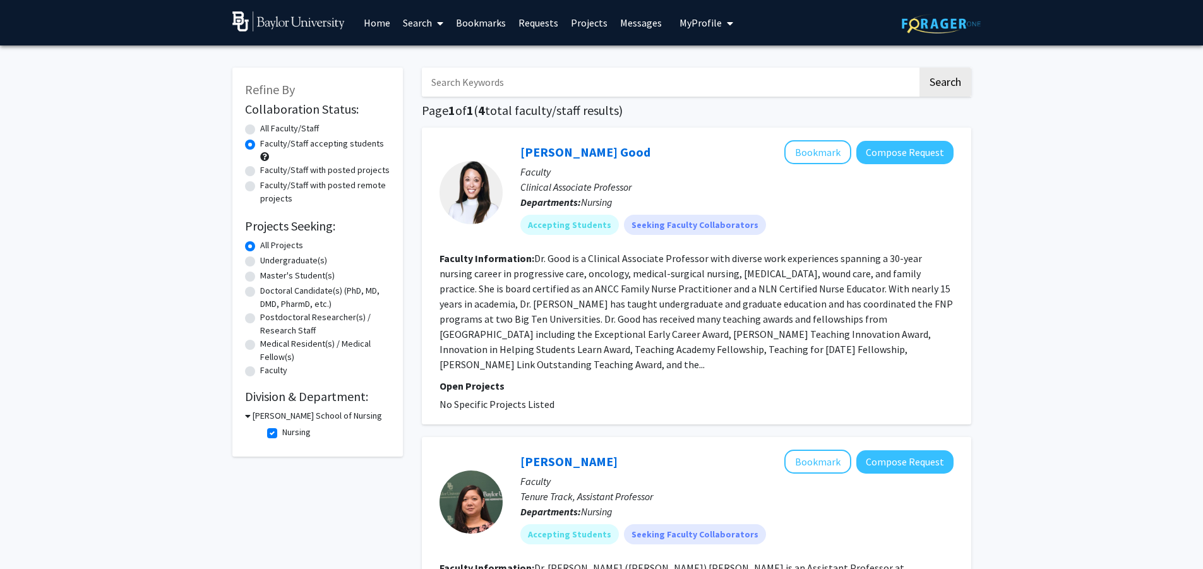
scroll to position [190, 0]
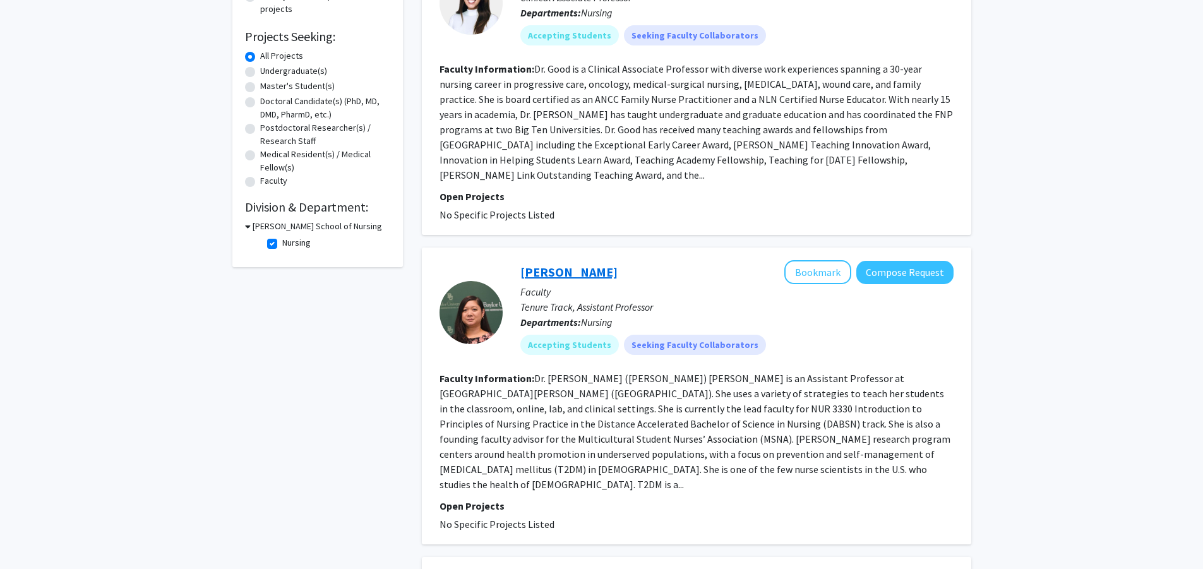
click at [566, 264] on link "[PERSON_NAME]" at bounding box center [569, 272] width 97 height 16
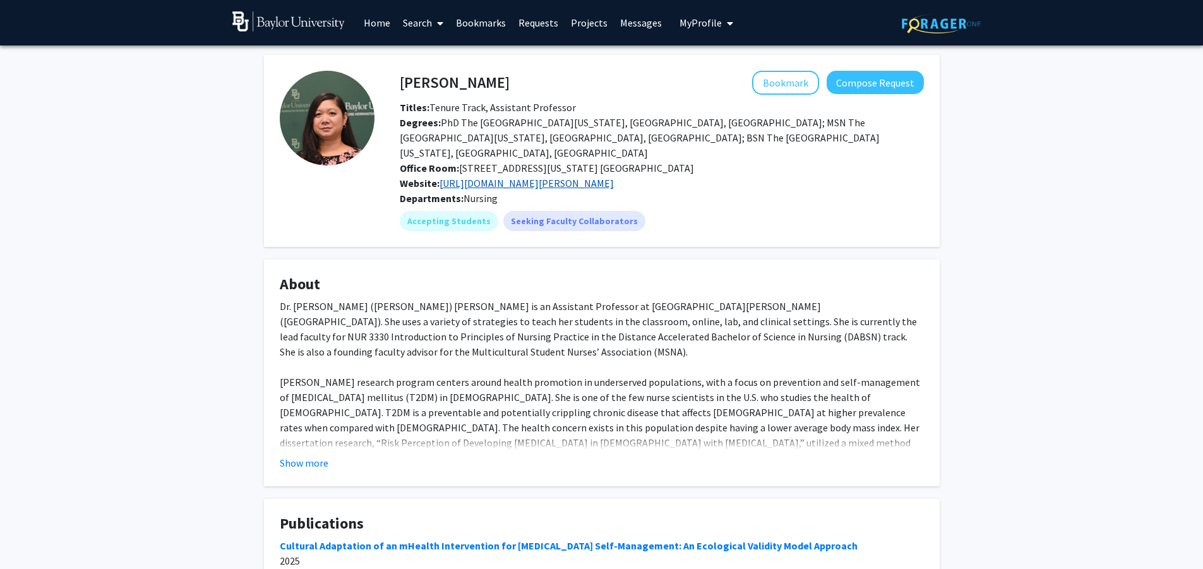
click at [569, 177] on link "[URL][DOMAIN_NAME][PERSON_NAME]" at bounding box center [527, 183] width 174 height 13
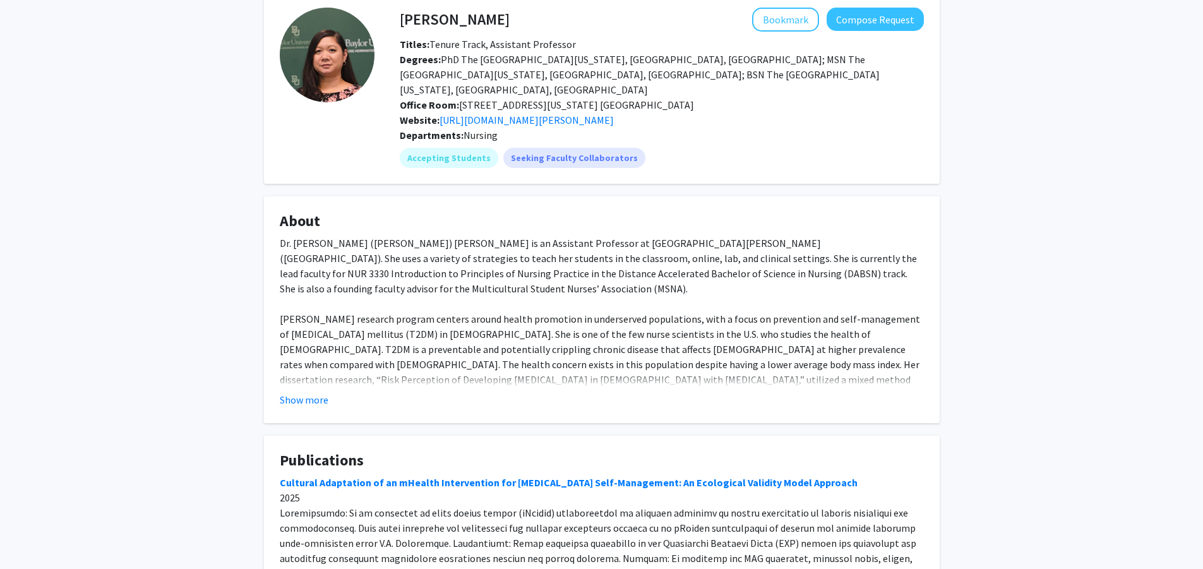
scroll to position [253, 0]
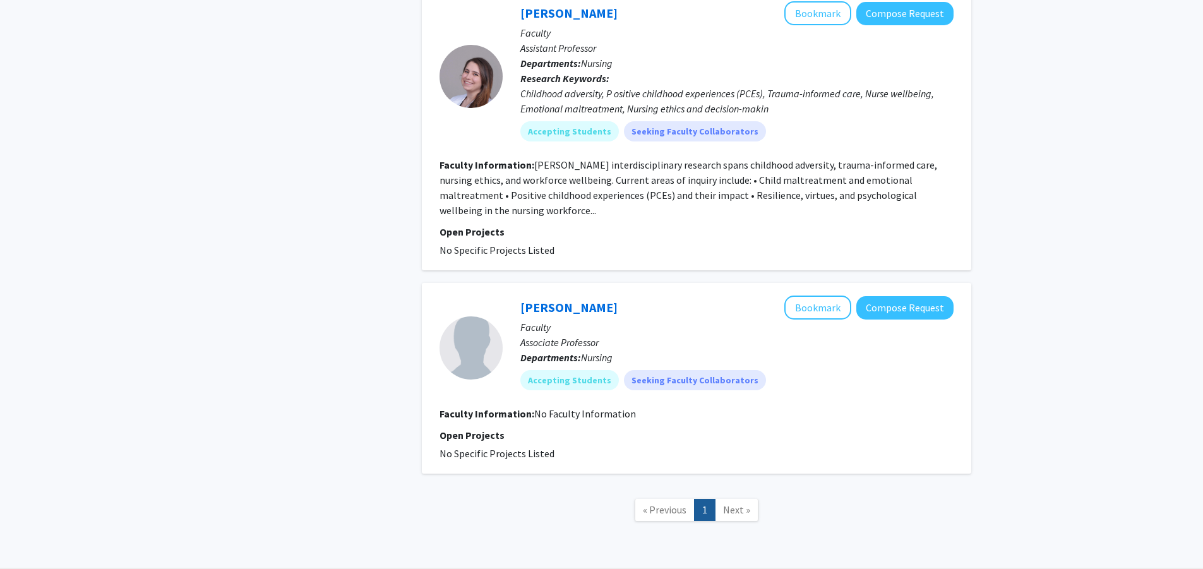
scroll to position [772, 0]
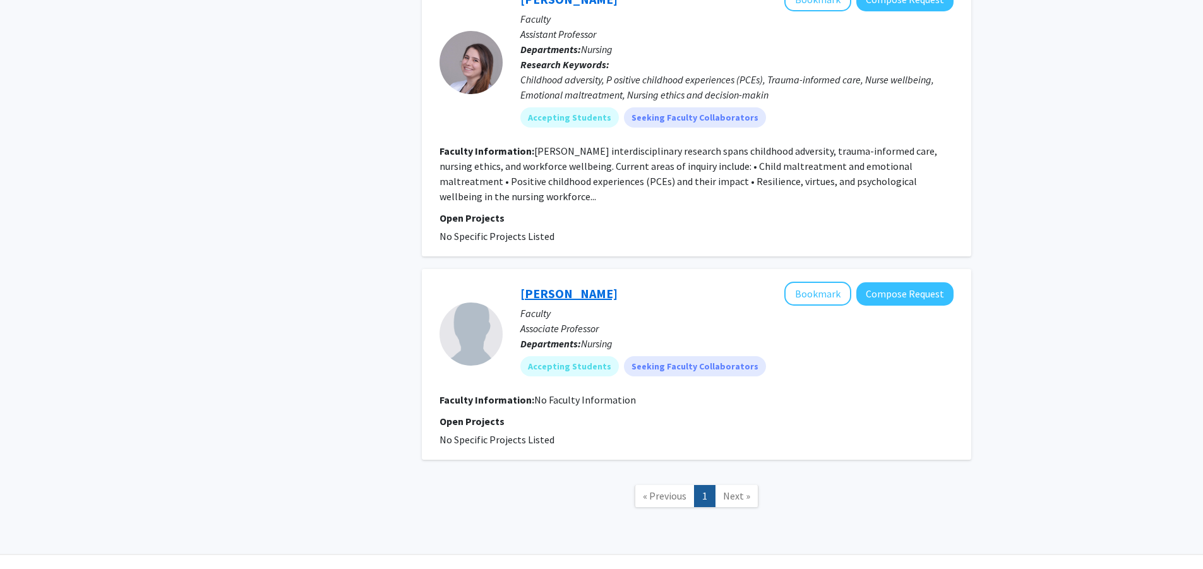
click at [557, 286] on link "[PERSON_NAME]" at bounding box center [569, 294] width 97 height 16
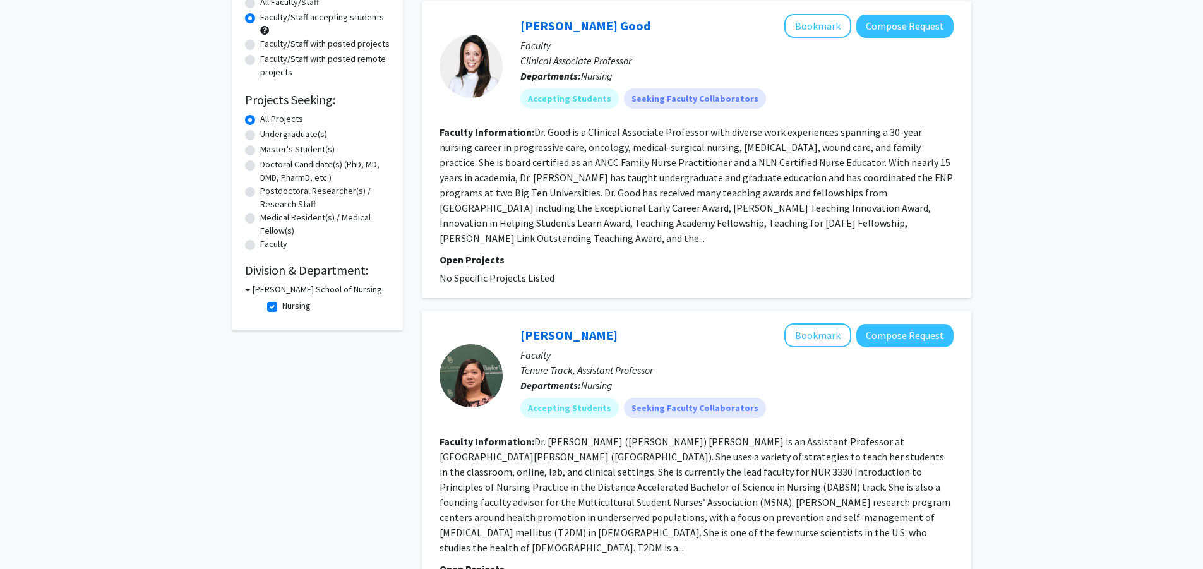
scroll to position [63, 0]
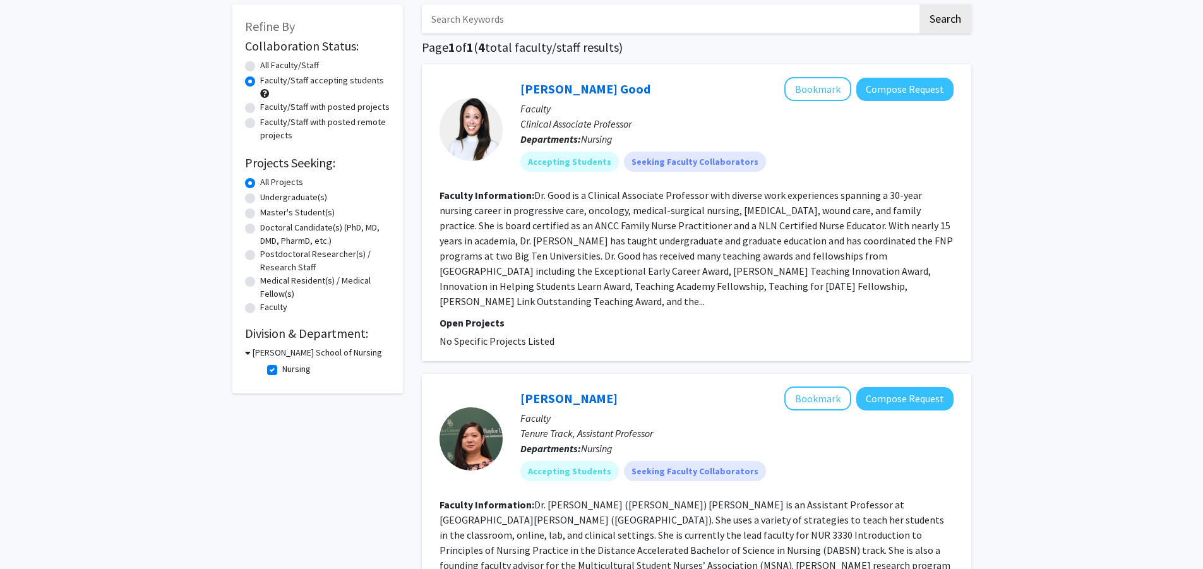
click at [260, 279] on label "Medical Resident(s) / Medical Fellow(s)" at bounding box center [325, 287] width 130 height 27
click at [260, 279] on input "Medical Resident(s) / Medical Fellow(s)" at bounding box center [264, 278] width 8 height 8
radio input "true"
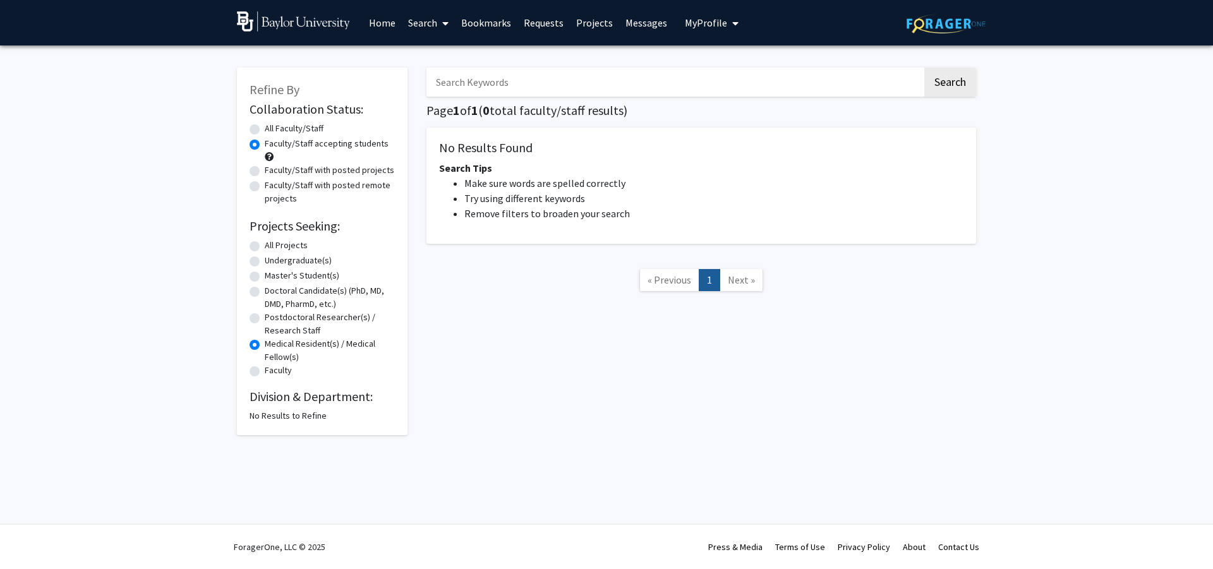
click at [265, 246] on label "All Projects" at bounding box center [286, 245] width 43 height 13
click at [265, 246] on input "All Projects" at bounding box center [269, 243] width 8 height 8
radio input "true"
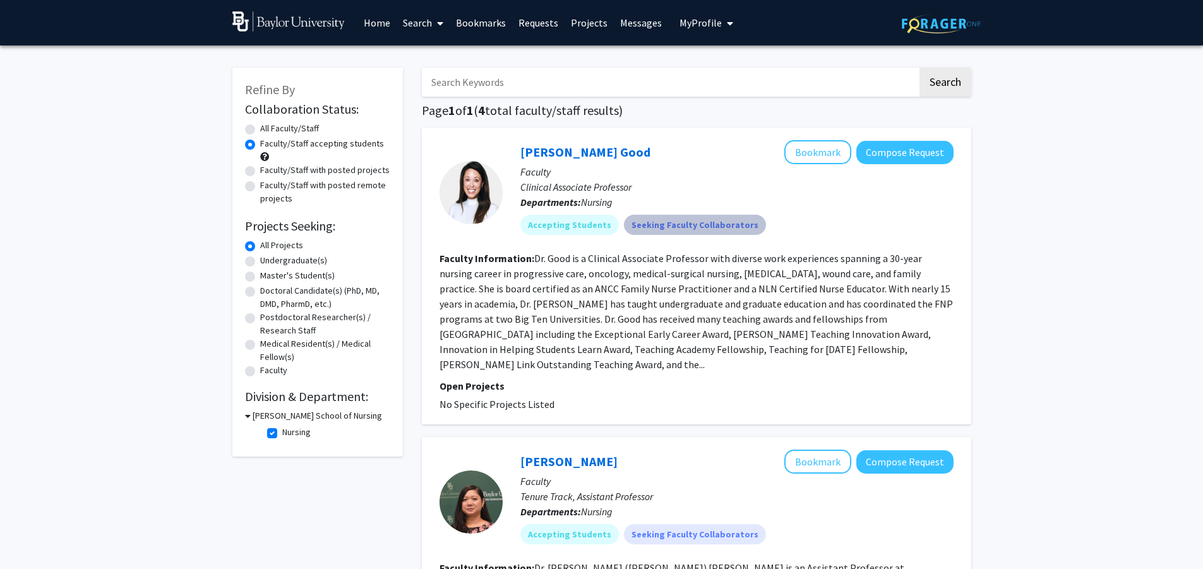
click at [700, 222] on mat-chip "Seeking Faculty Collaborators" at bounding box center [695, 225] width 142 height 20
click at [550, 222] on mat-chip "Accepting Students" at bounding box center [570, 225] width 99 height 20
drag, startPoint x: 550, startPoint y: 222, endPoint x: 546, endPoint y: 229, distance: 8.5
click at [546, 229] on mat-chip "Accepting Students" at bounding box center [570, 225] width 99 height 20
click at [548, 225] on mat-chip "Accepting Students" at bounding box center [570, 225] width 99 height 20
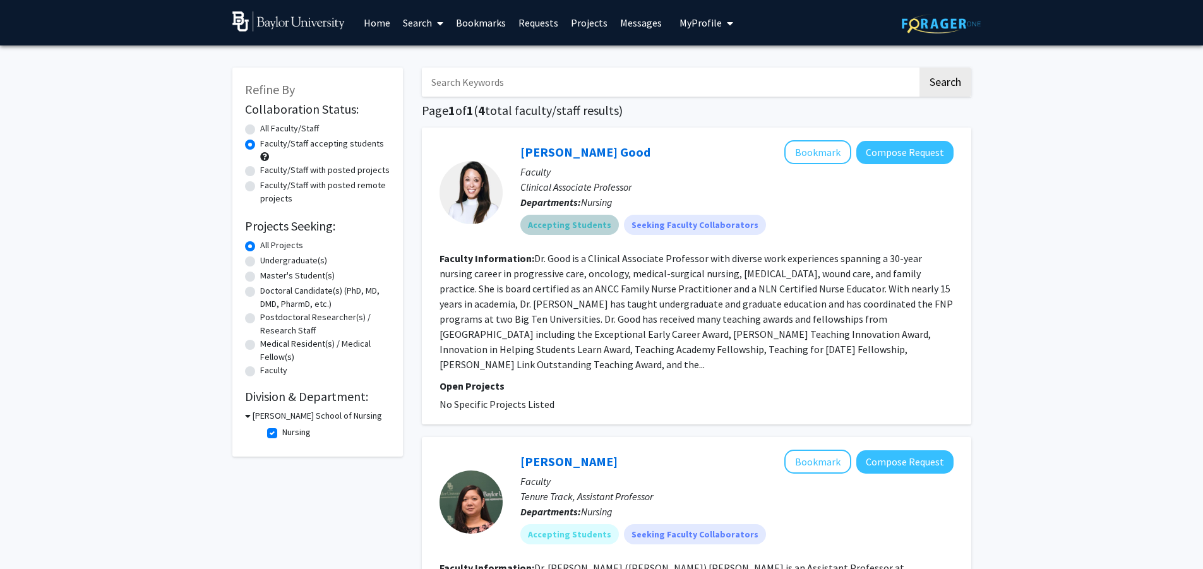
click at [575, 226] on mat-chip "Accepting Students" at bounding box center [570, 225] width 99 height 20
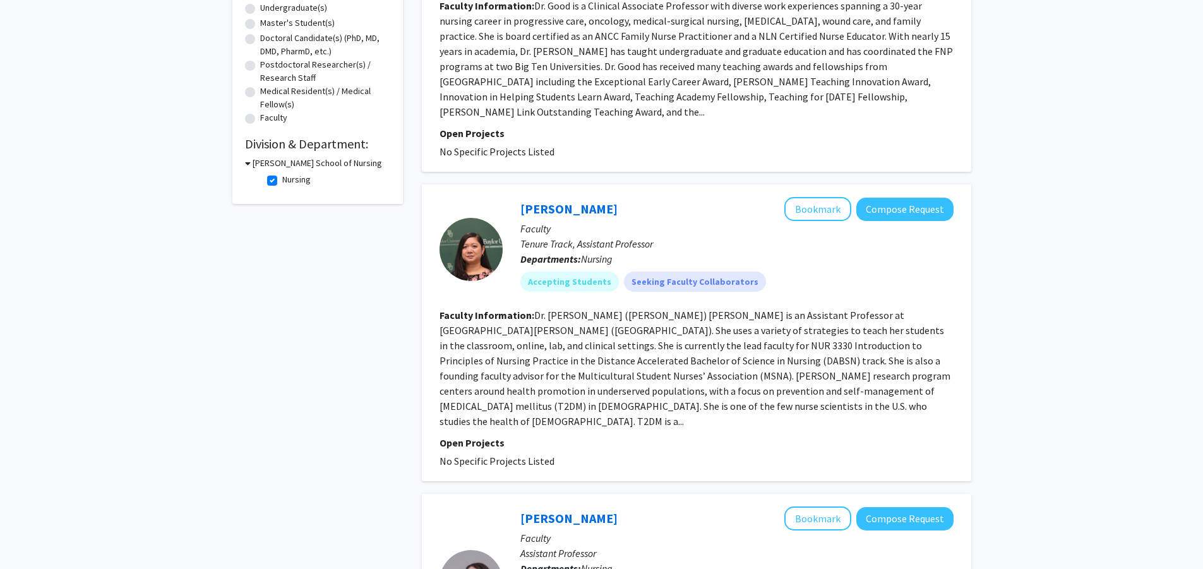
scroll to position [569, 0]
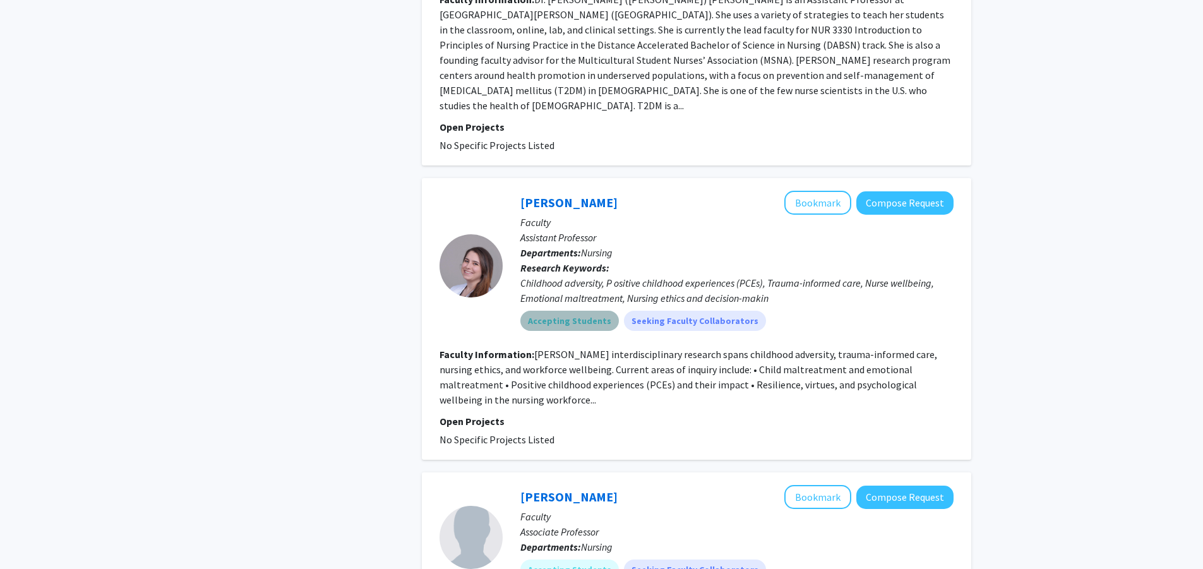
drag, startPoint x: 584, startPoint y: 289, endPoint x: 569, endPoint y: 295, distance: 15.6
click at [580, 311] on mat-chip "Accepting Students" at bounding box center [570, 321] width 99 height 20
click at [654, 348] on fg-read-more "[PERSON_NAME] interdisciplinary research spans childhood adversity, trauma-info…" at bounding box center [689, 377] width 498 height 58
drag, startPoint x: 551, startPoint y: 296, endPoint x: 602, endPoint y: 290, distance: 50.9
click at [552, 311] on mat-chip "Accepting Students" at bounding box center [570, 321] width 99 height 20
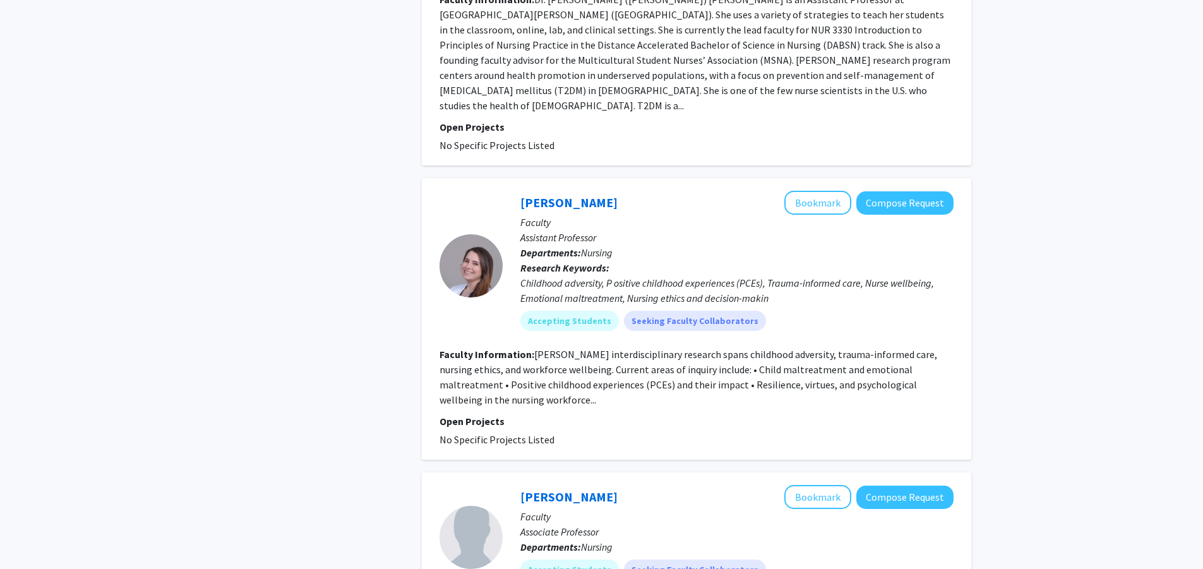
click at [630, 370] on section "Faculty Information: [PERSON_NAME] interdisciplinary research spans childhood a…" at bounding box center [697, 377] width 514 height 61
drag, startPoint x: 581, startPoint y: 292, endPoint x: 602, endPoint y: 336, distance: 48.6
click at [602, 348] on fg-read-more "[PERSON_NAME] interdisciplinary research spans childhood adversity, trauma-info…" at bounding box center [689, 377] width 498 height 58
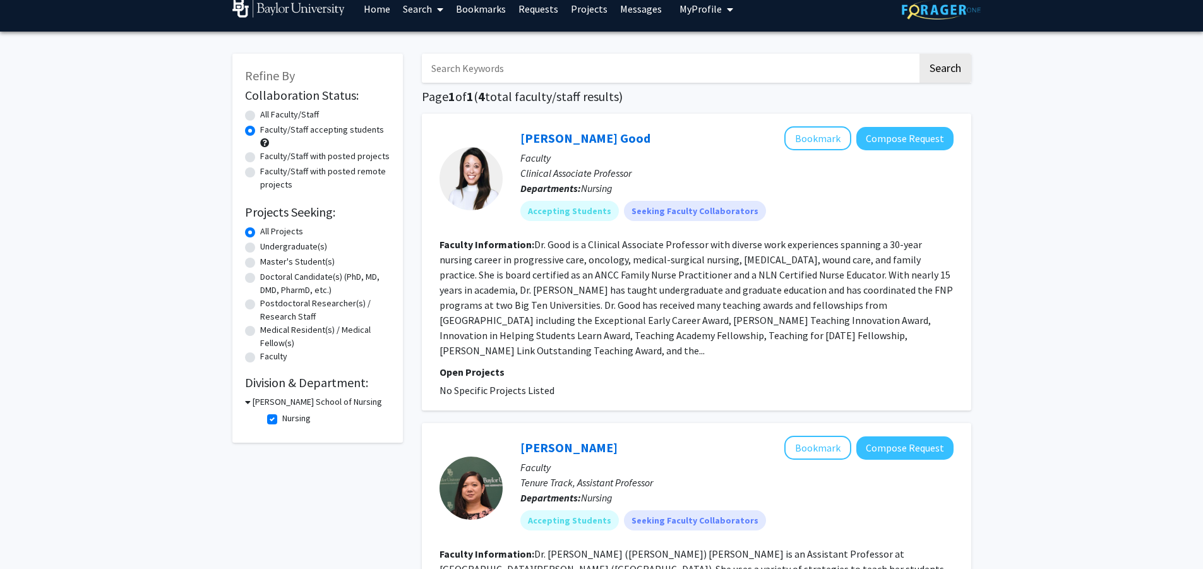
scroll to position [0, 0]
